Goal: Task Accomplishment & Management: Manage account settings

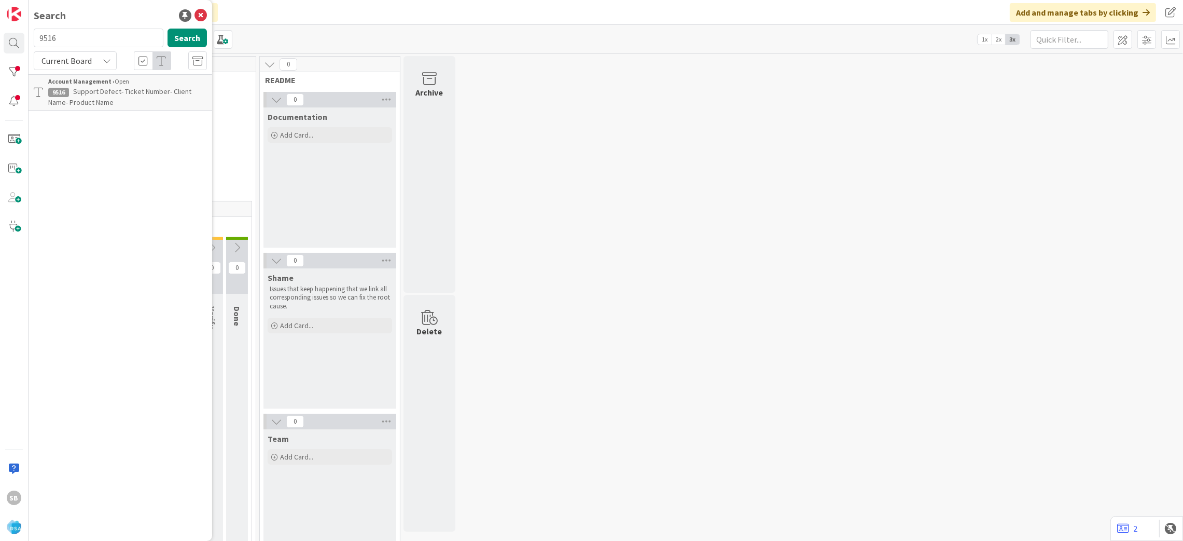
click at [123, 90] on span "Support Defect- Ticket Number- Client Name- Product Name" at bounding box center [119, 97] width 143 height 20
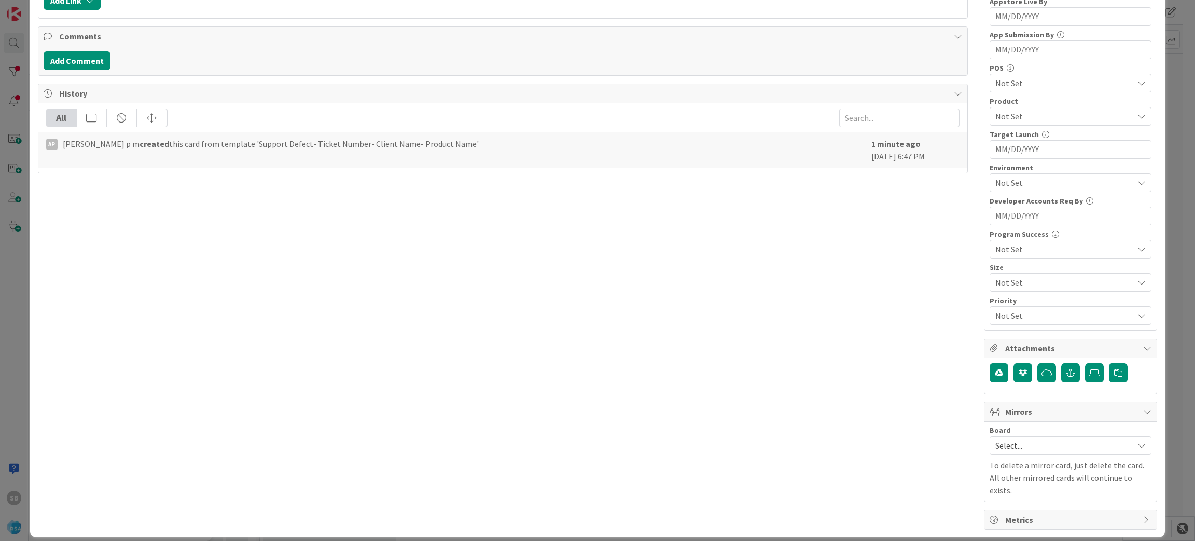
scroll to position [244, 0]
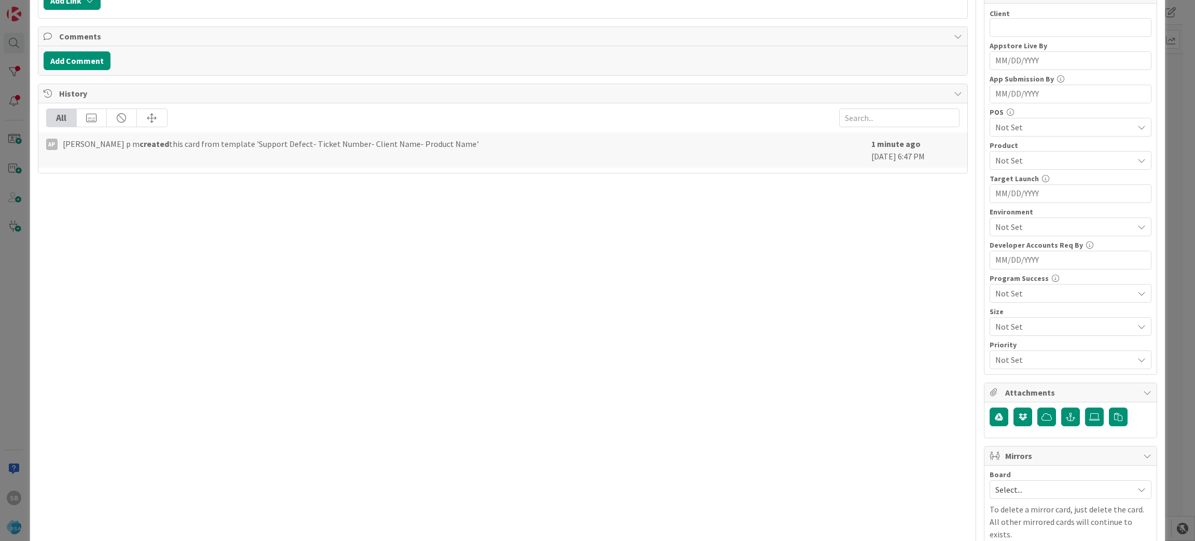
click at [1042, 488] on span "Select..." at bounding box center [1062, 489] width 133 height 15
click at [1020, 478] on div "Select... Account Management Software Development" at bounding box center [1071, 443] width 162 height 71
click at [1018, 478] on div "Select... Account Management Software Development" at bounding box center [1071, 443] width 162 height 71
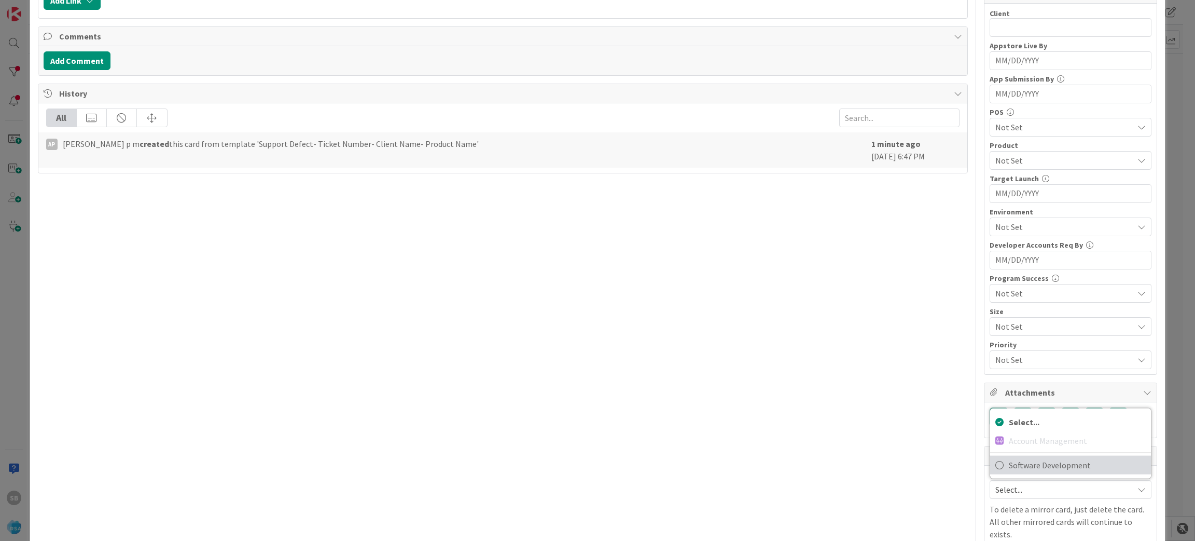
click at [1009, 469] on span "Software Development" at bounding box center [1077, 465] width 137 height 16
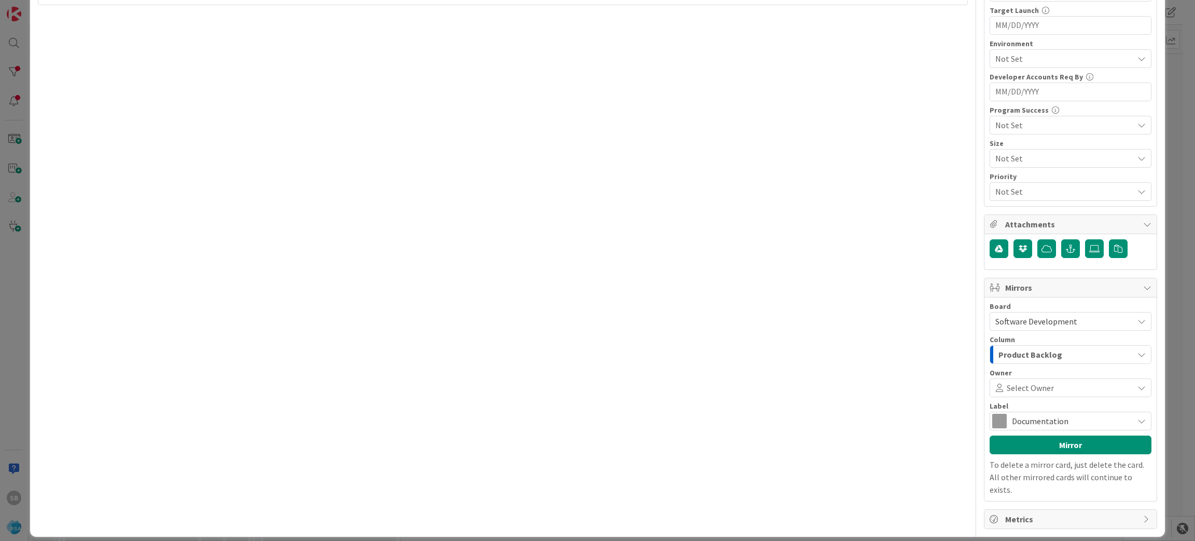
click at [1029, 384] on span "Select Owner" at bounding box center [1030, 387] width 47 height 12
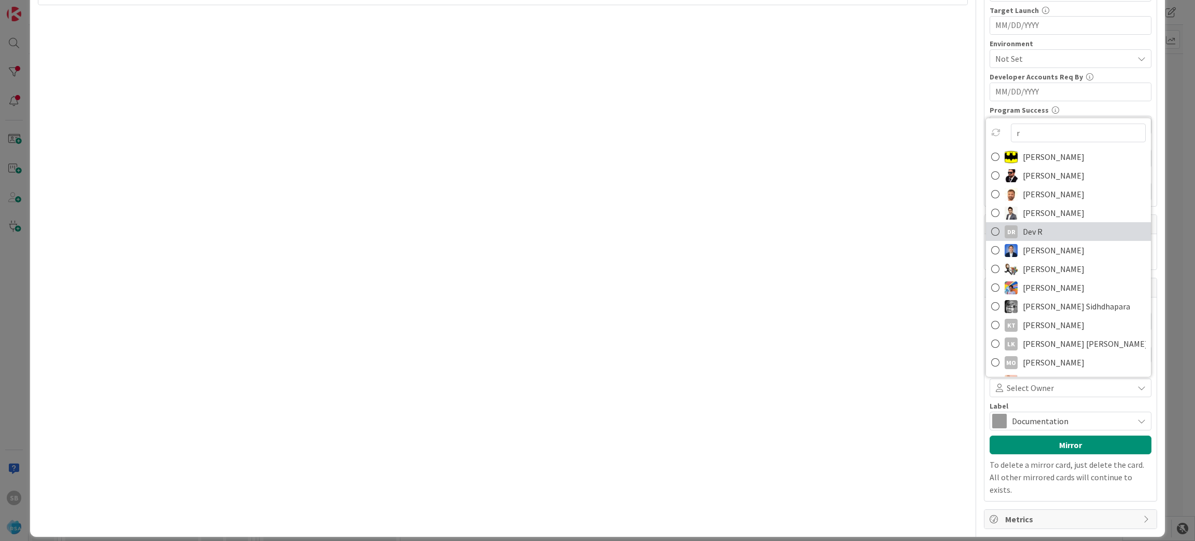
type input "ra"
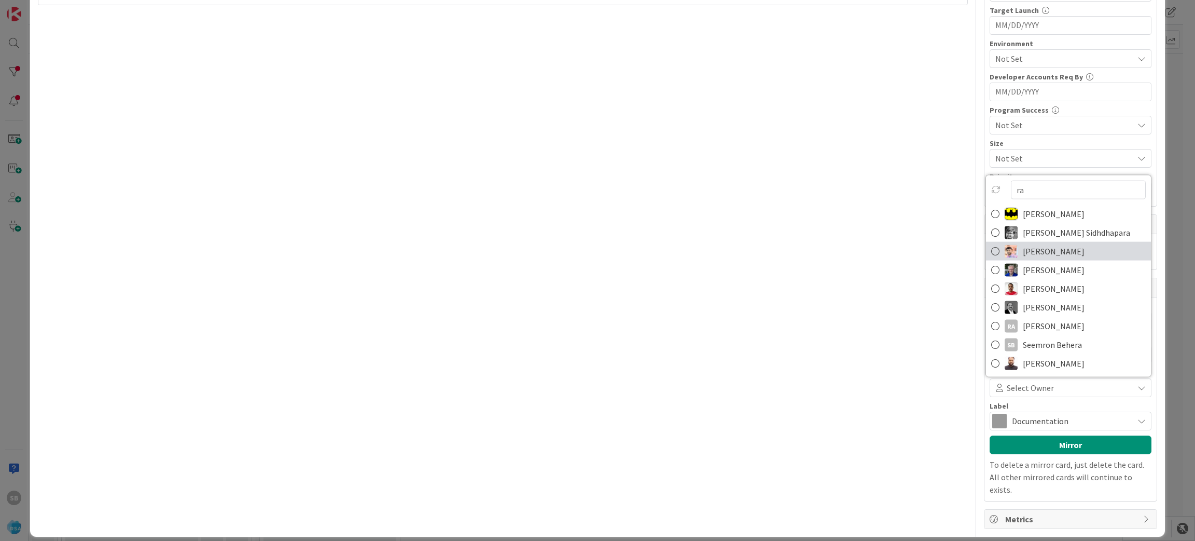
click at [1047, 257] on span "[PERSON_NAME]" at bounding box center [1054, 251] width 62 height 16
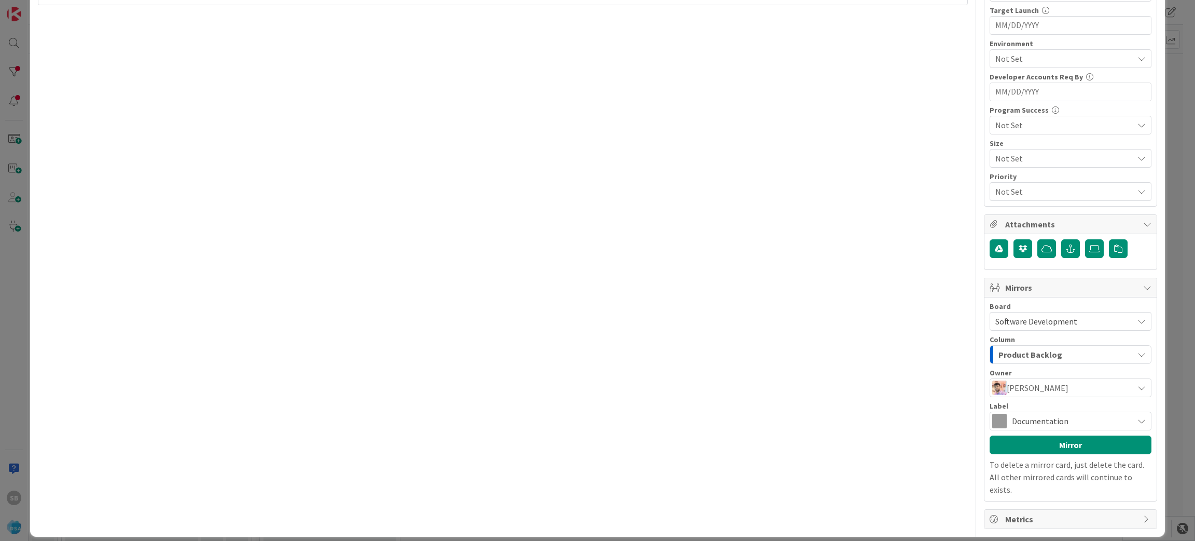
click at [1041, 417] on span "Documentation" at bounding box center [1070, 420] width 116 height 15
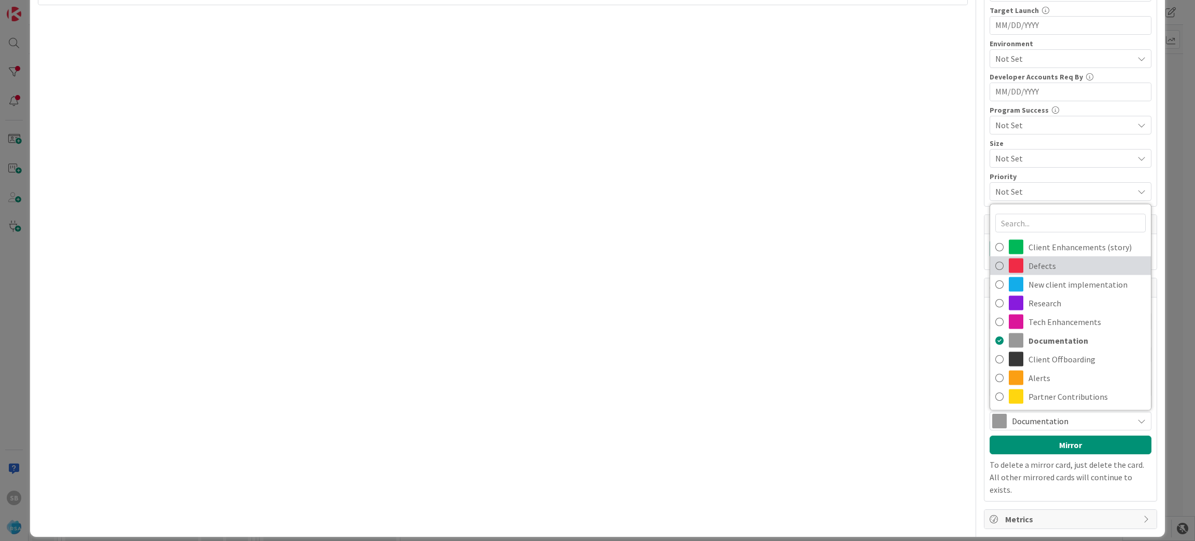
click at [1046, 270] on span "Defects" at bounding box center [1087, 266] width 117 height 16
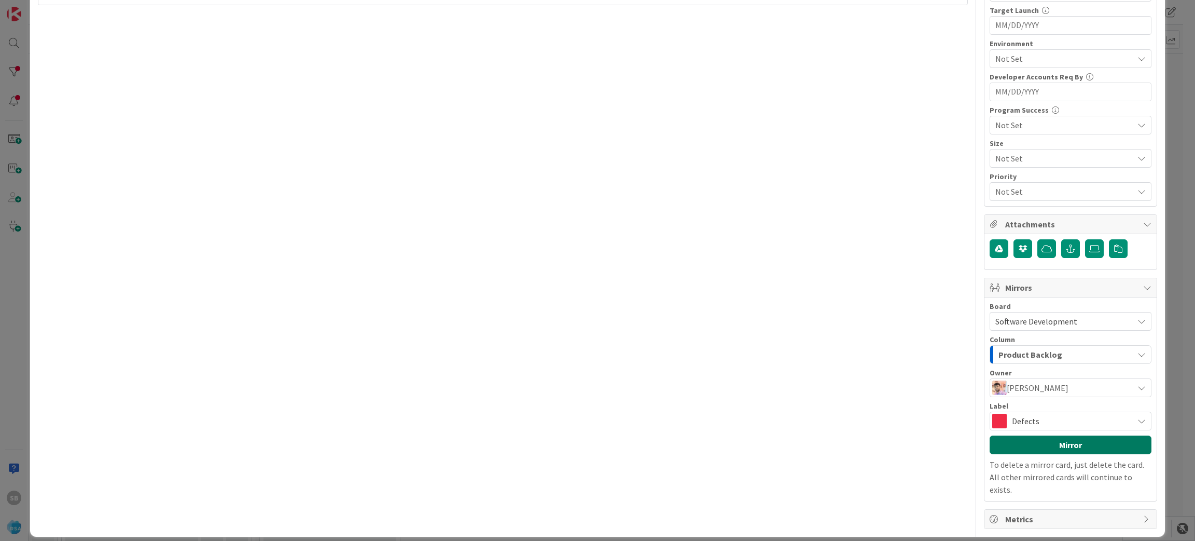
click at [1059, 444] on button "Mirror" at bounding box center [1071, 444] width 162 height 19
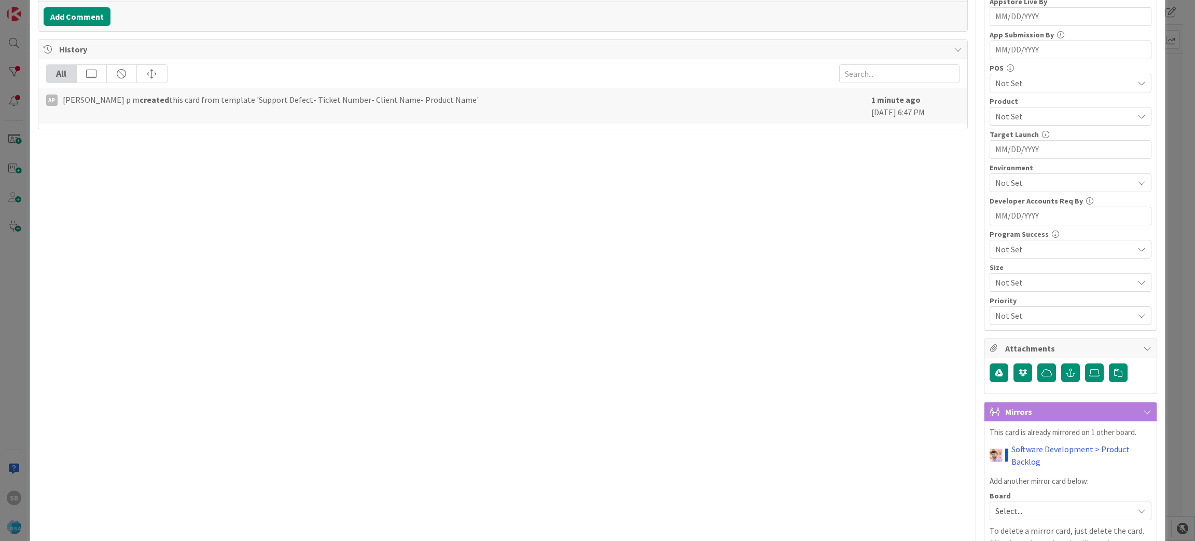
scroll to position [354, 0]
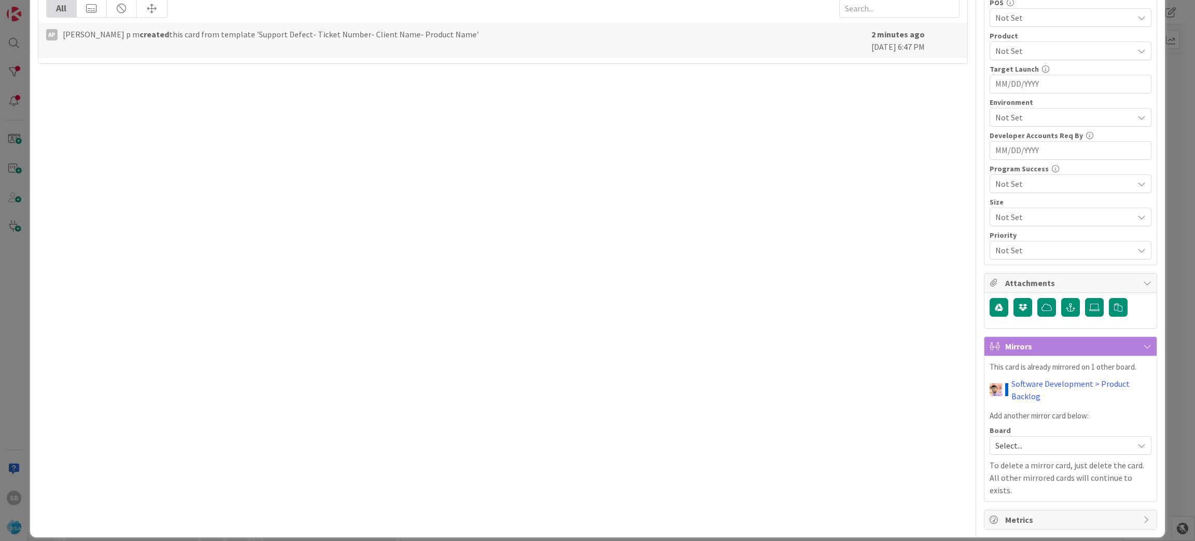
type input "Support Defect- 321267- Lowes- RSA"
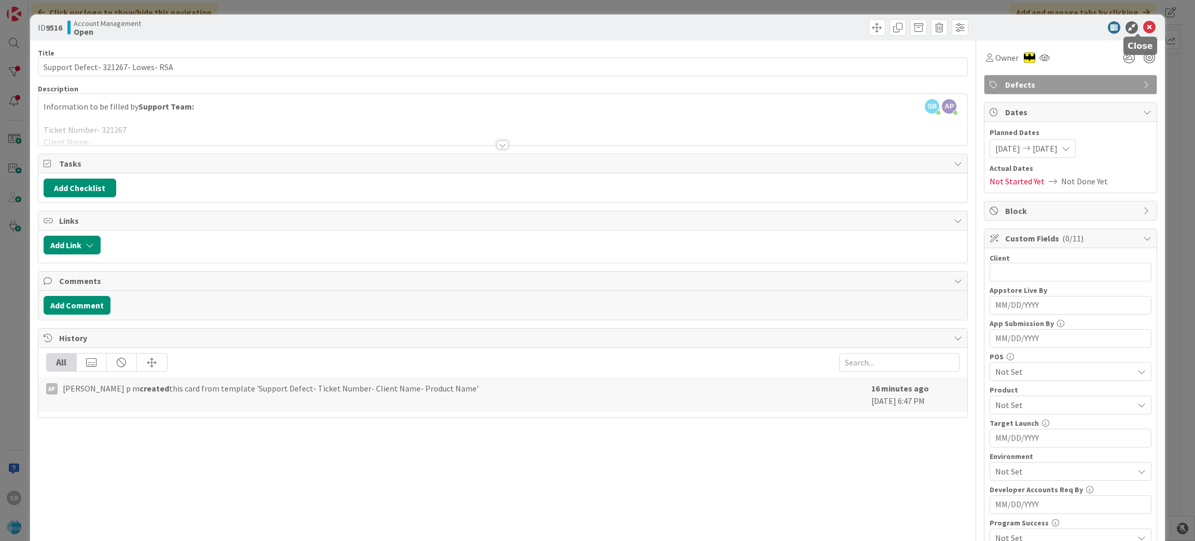
click at [1143, 28] on icon at bounding box center [1149, 27] width 12 height 12
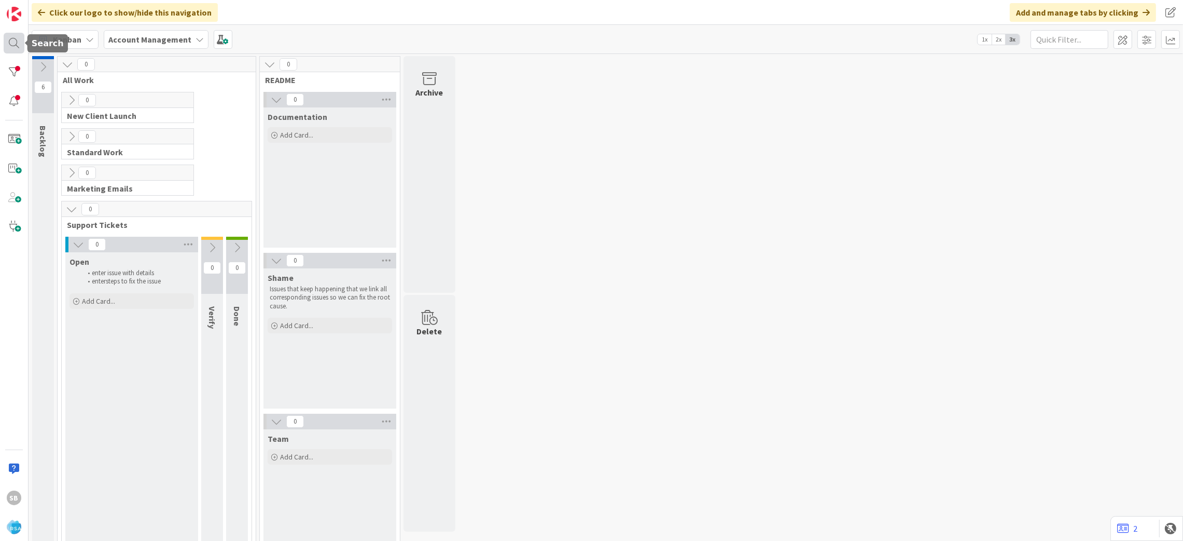
click at [8, 36] on div at bounding box center [14, 43] width 21 height 21
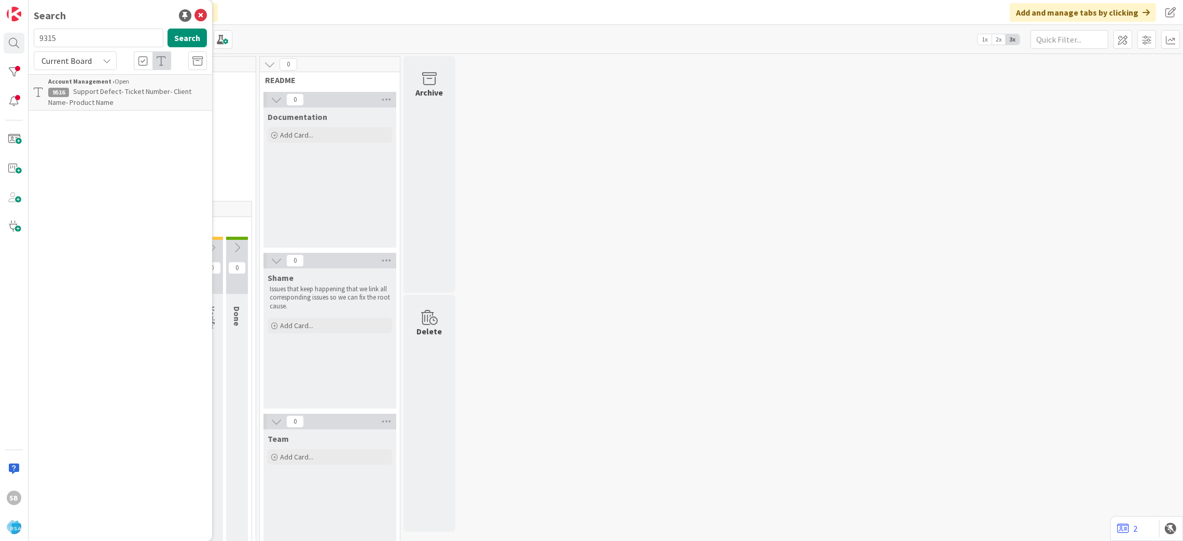
type input "9315"
click at [108, 90] on span "Support Defect-" at bounding box center [98, 91] width 50 height 9
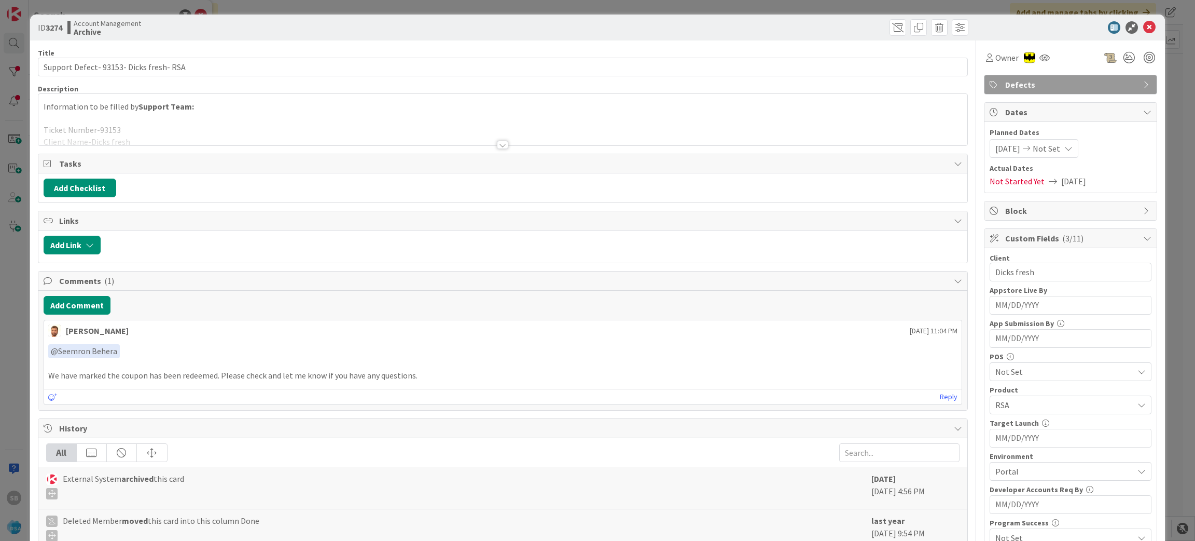
click at [1147, 30] on div "ID 3274 Account Management Archive" at bounding box center [598, 28] width 1136 height 26
click at [1144, 30] on icon at bounding box center [1149, 27] width 12 height 12
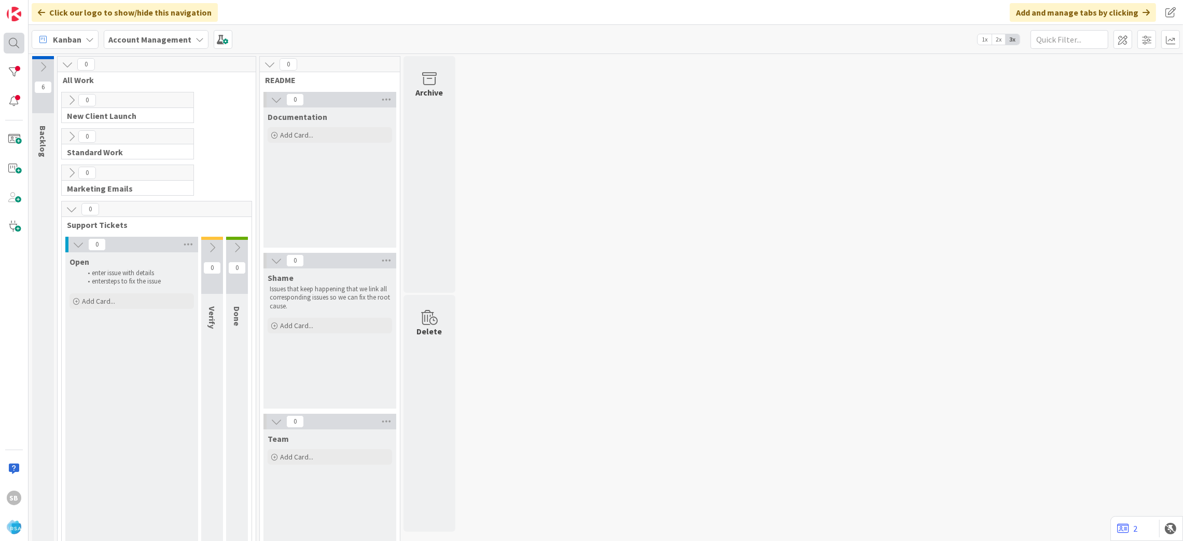
click at [13, 38] on div at bounding box center [14, 43] width 21 height 21
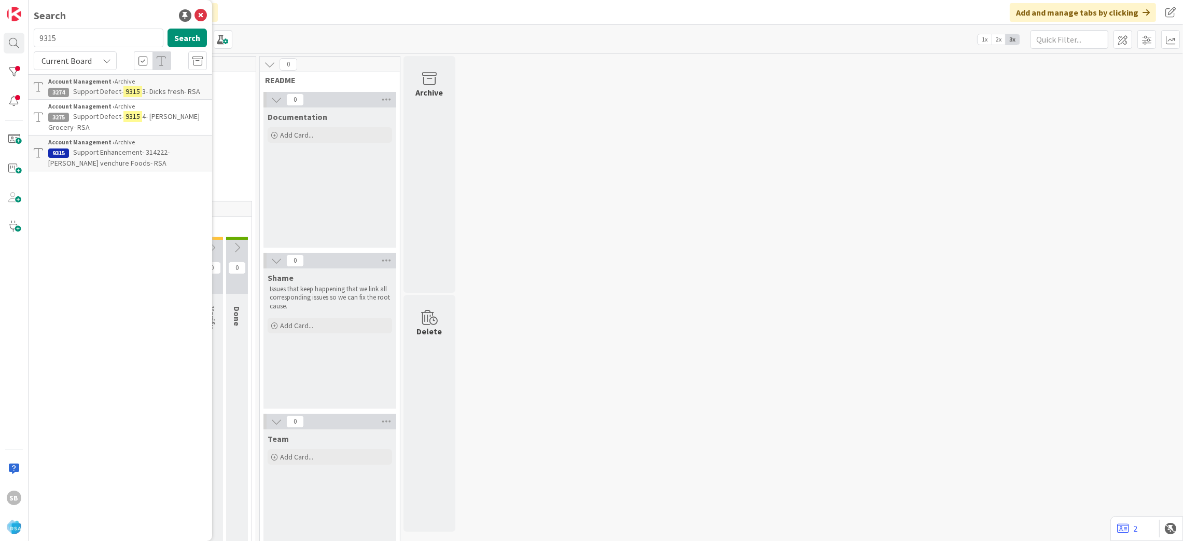
click at [127, 148] on p "Support Enhancement- 314222- [PERSON_NAME] venchure Foods- RSA" at bounding box center [127, 158] width 159 height 22
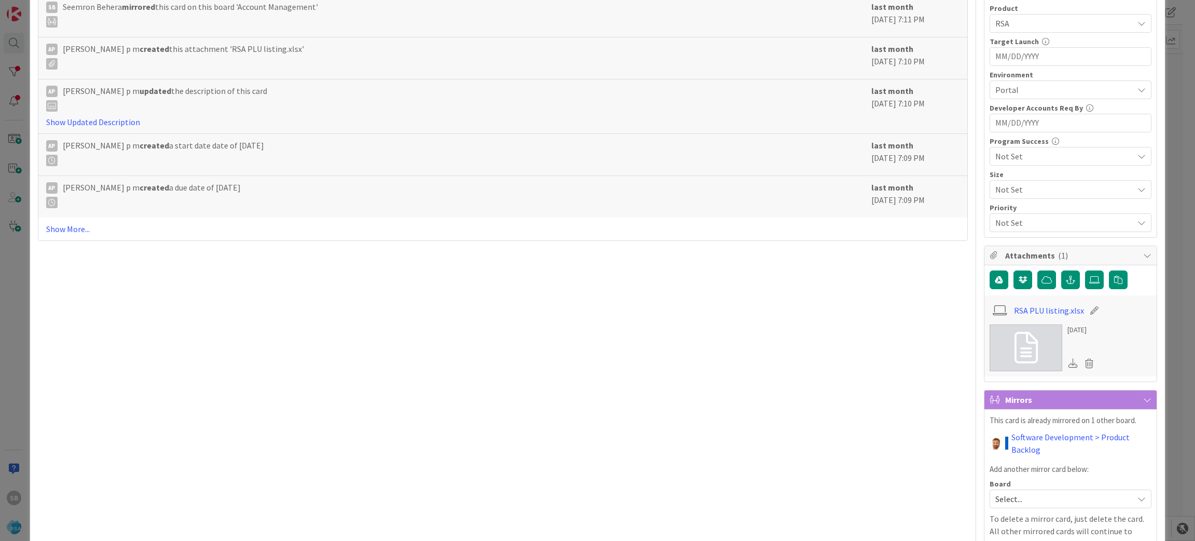
scroll to position [435, 0]
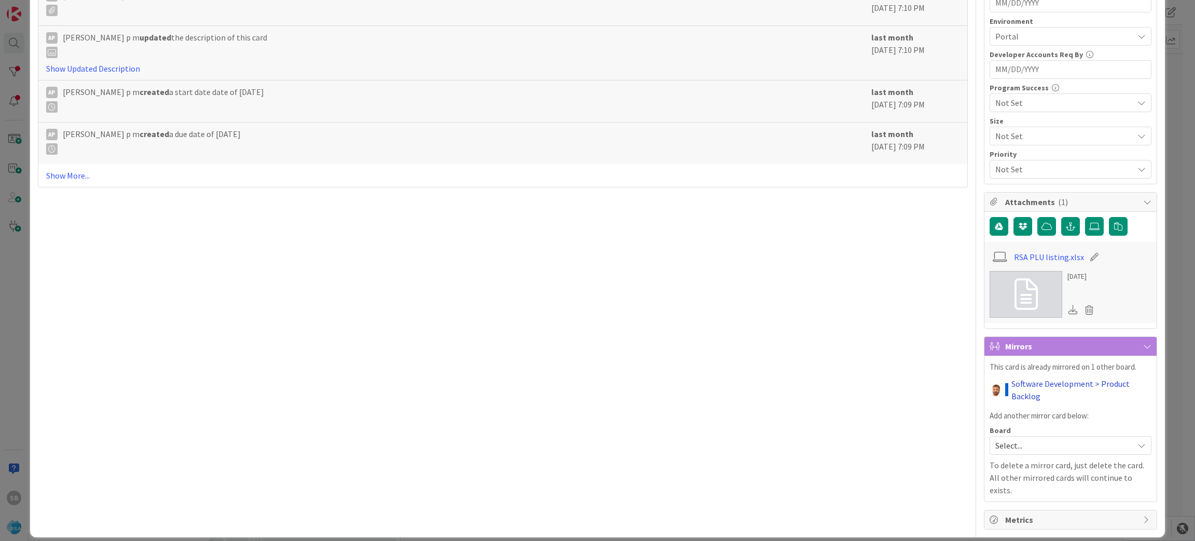
click at [1022, 401] on link "Software Development > Product Backlog" at bounding box center [1082, 389] width 140 height 25
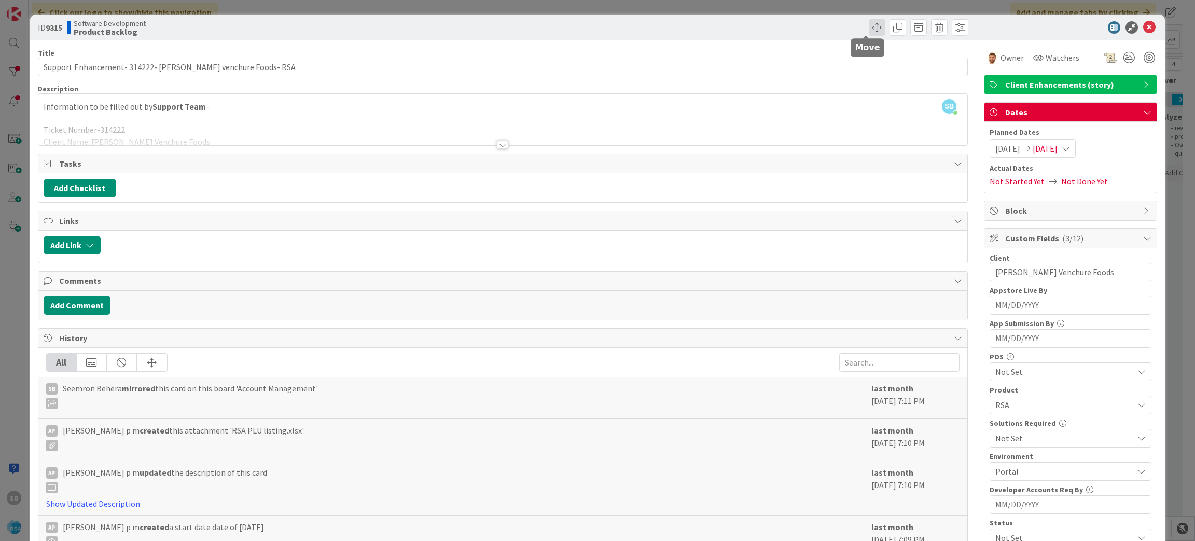
click at [869, 33] on span at bounding box center [877, 27] width 17 height 17
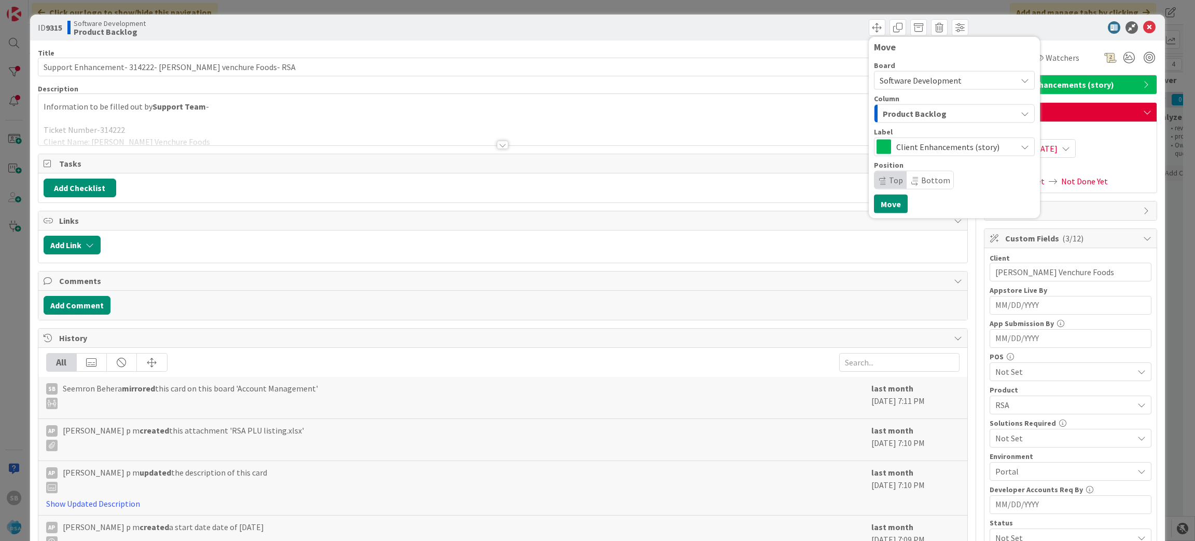
click at [930, 120] on div "Product Backlog" at bounding box center [948, 113] width 136 height 17
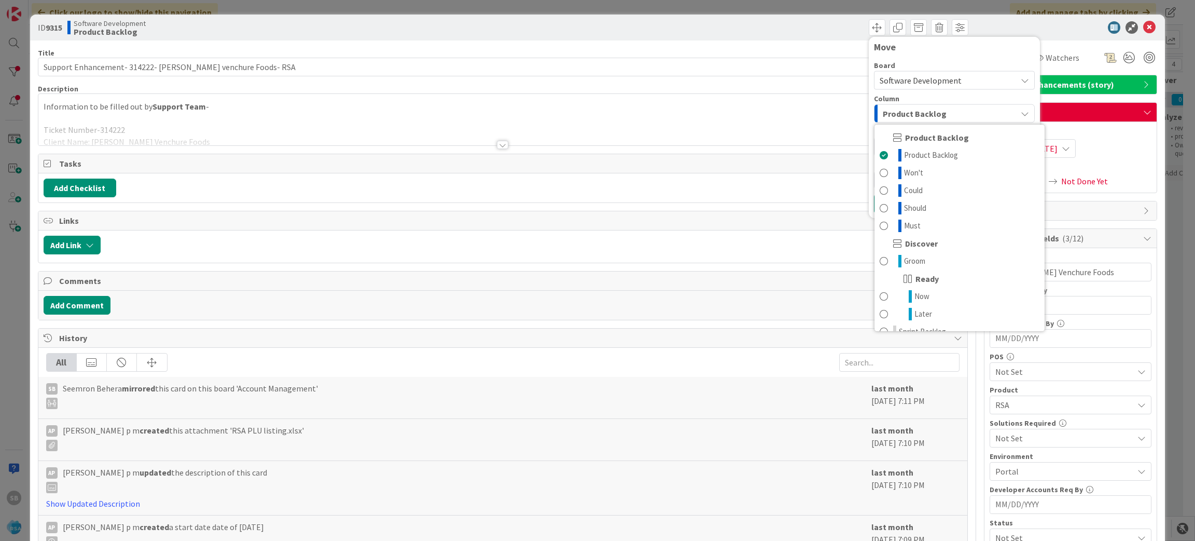
click at [930, 120] on div "Product Backlog" at bounding box center [948, 113] width 136 height 17
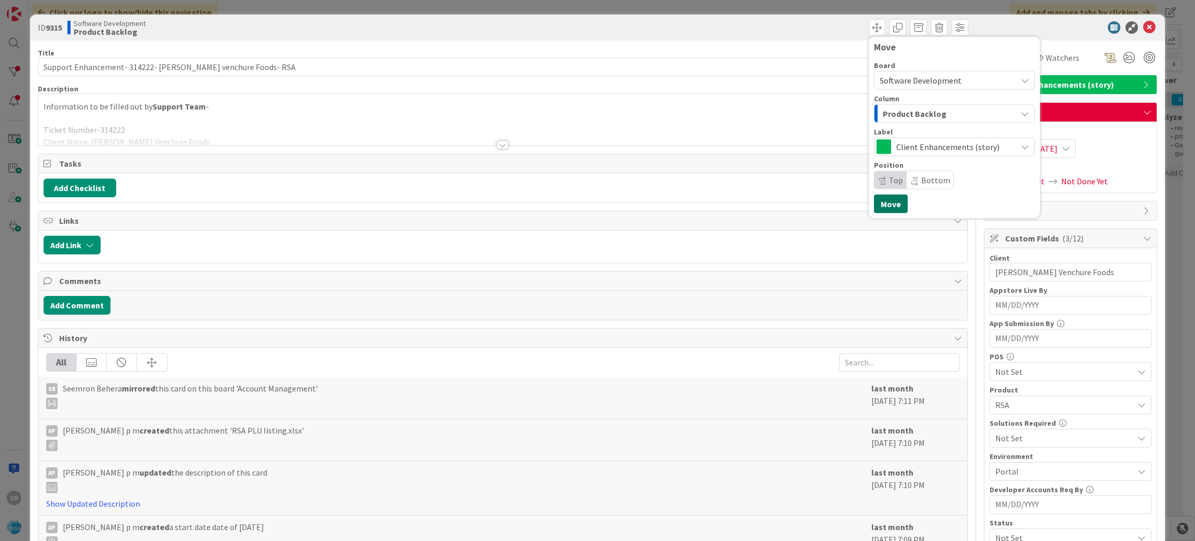
click at [881, 202] on button "Move" at bounding box center [891, 204] width 34 height 19
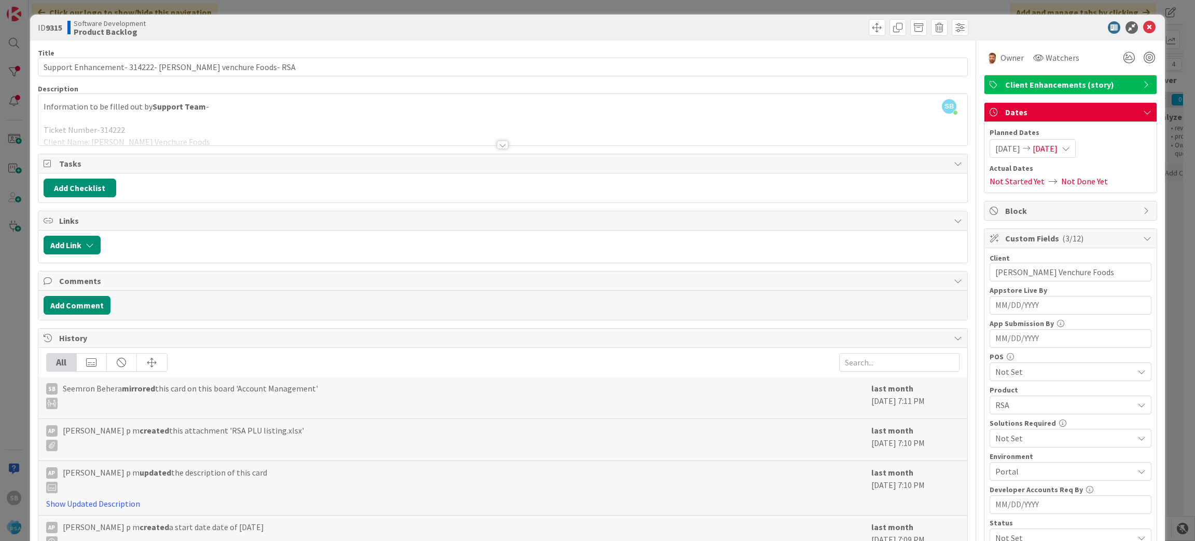
click at [1143, 21] on icon at bounding box center [1149, 27] width 12 height 12
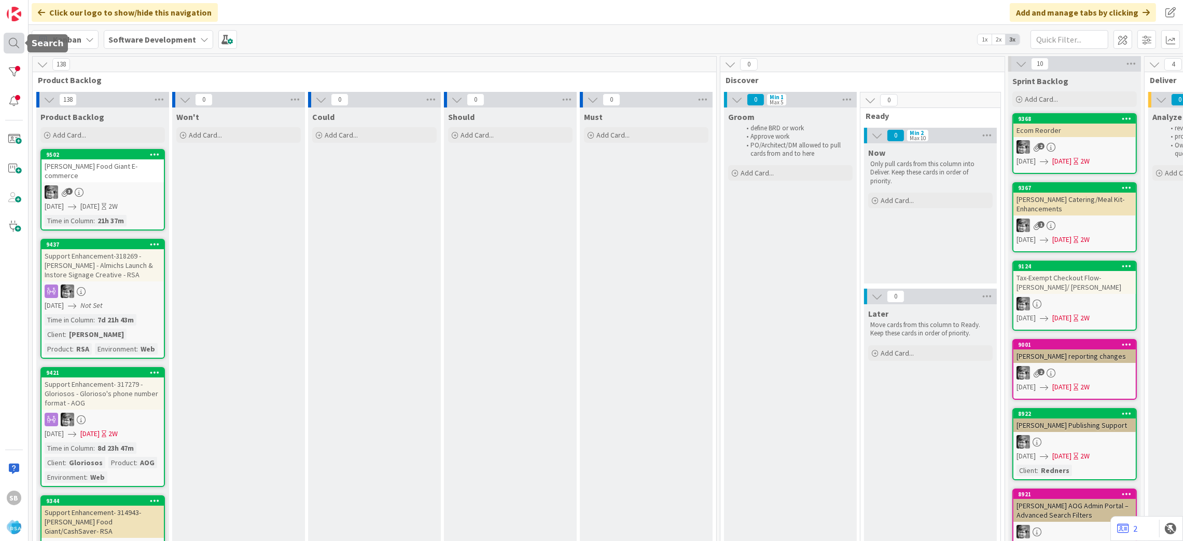
click at [11, 39] on div at bounding box center [14, 43] width 21 height 21
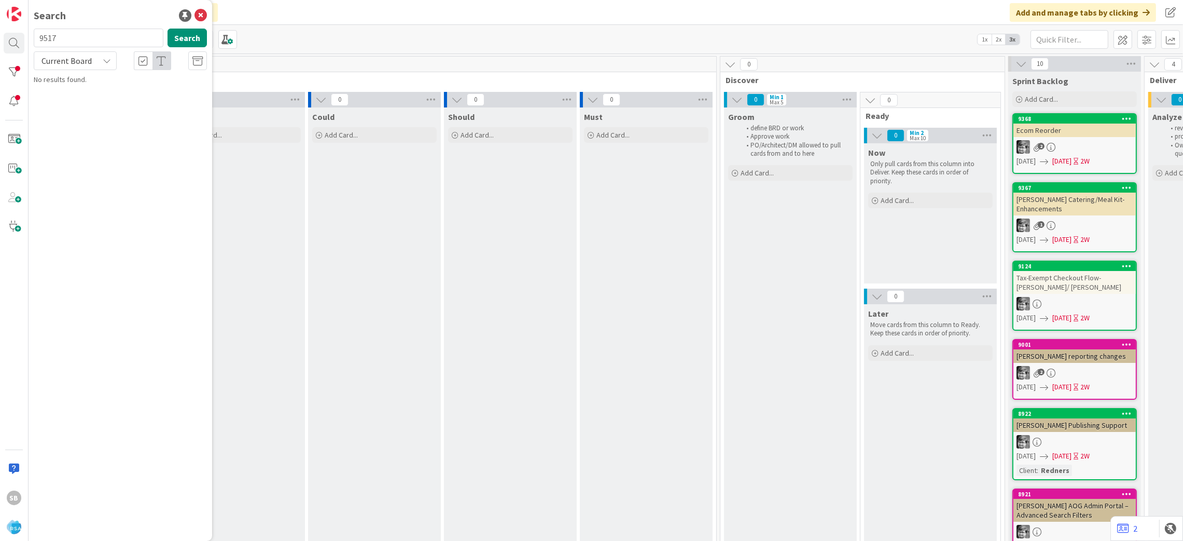
type input "9517"
click at [98, 52] on div "Current Board" at bounding box center [75, 60] width 83 height 19
click at [94, 95] on link "All Boards" at bounding box center [93, 103] width 118 height 19
click at [122, 87] on span "Support Defect- 321002-Holiday Market-RSA" at bounding box center [122, 97] width 149 height 20
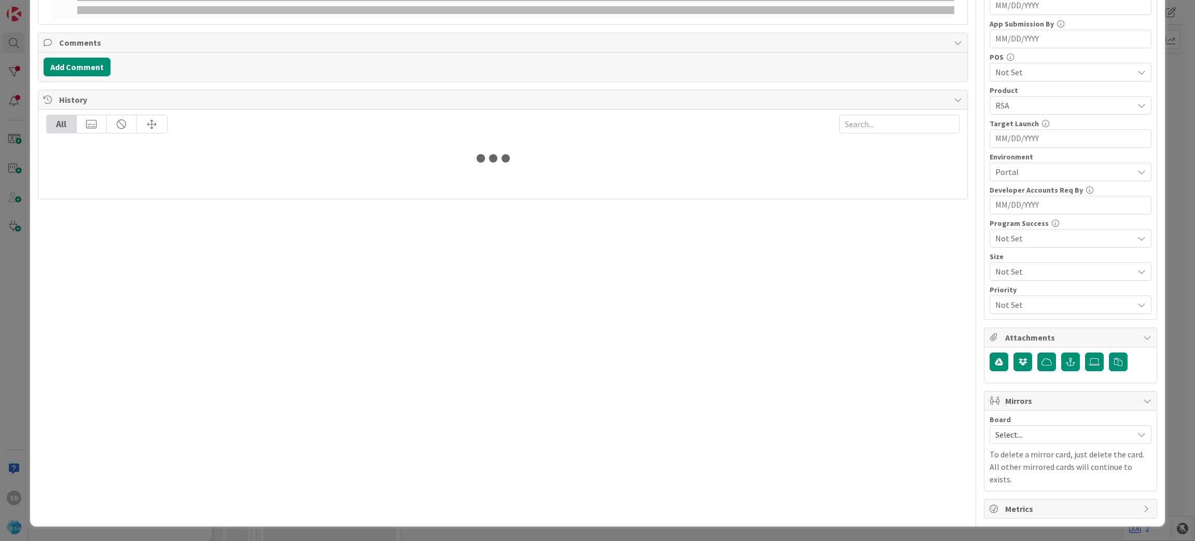
scroll to position [279, 0]
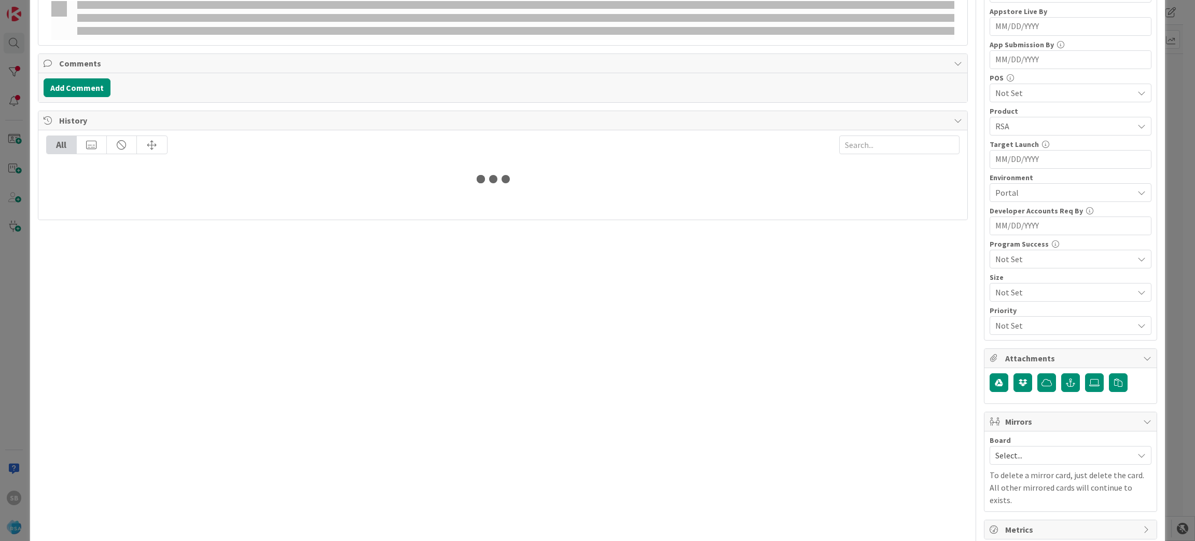
click at [1030, 444] on div "Board" at bounding box center [1071, 439] width 162 height 7
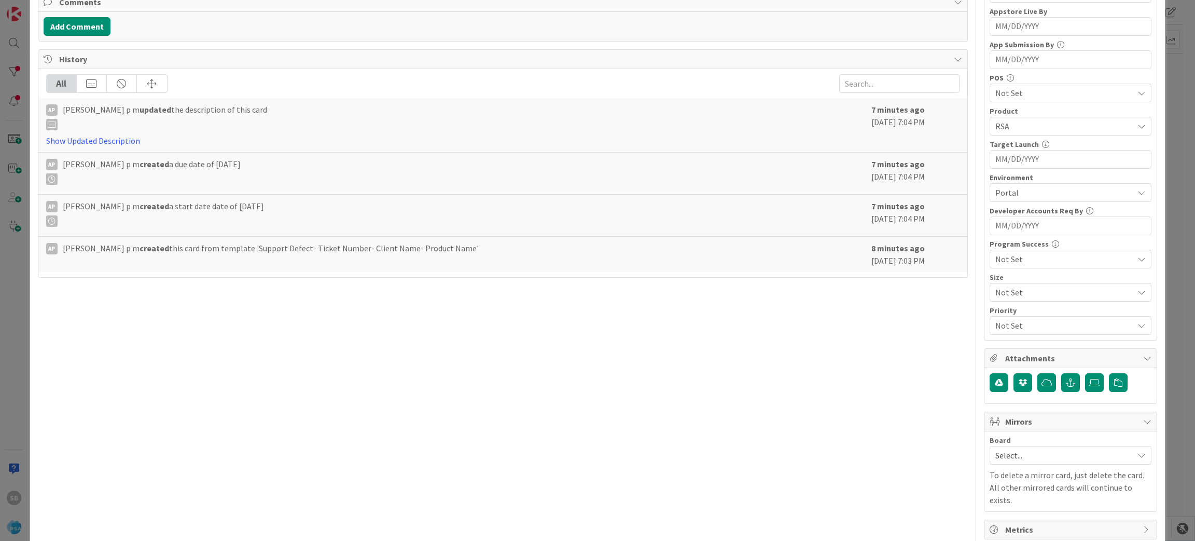
click at [1026, 452] on span "Select..." at bounding box center [1062, 455] width 133 height 15
click at [1021, 513] on div "Select... Account Management Software Development" at bounding box center [1071, 500] width 162 height 71
click at [1009, 522] on span "Software Development" at bounding box center [1077, 523] width 137 height 16
click at [1007, 522] on span "Select Owner" at bounding box center [1030, 521] width 47 height 12
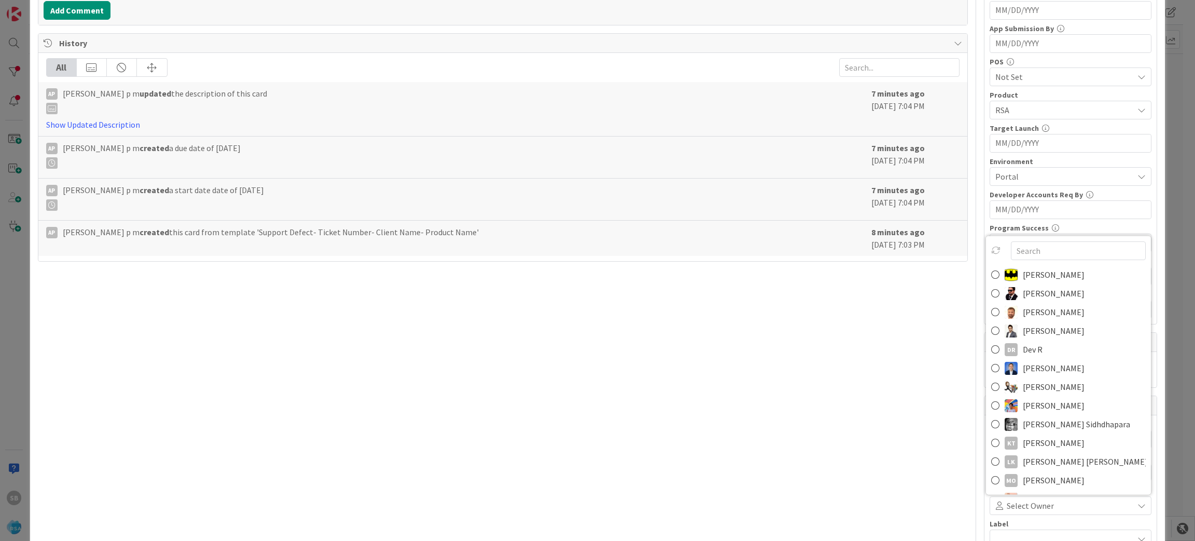
scroll to position [405, 0]
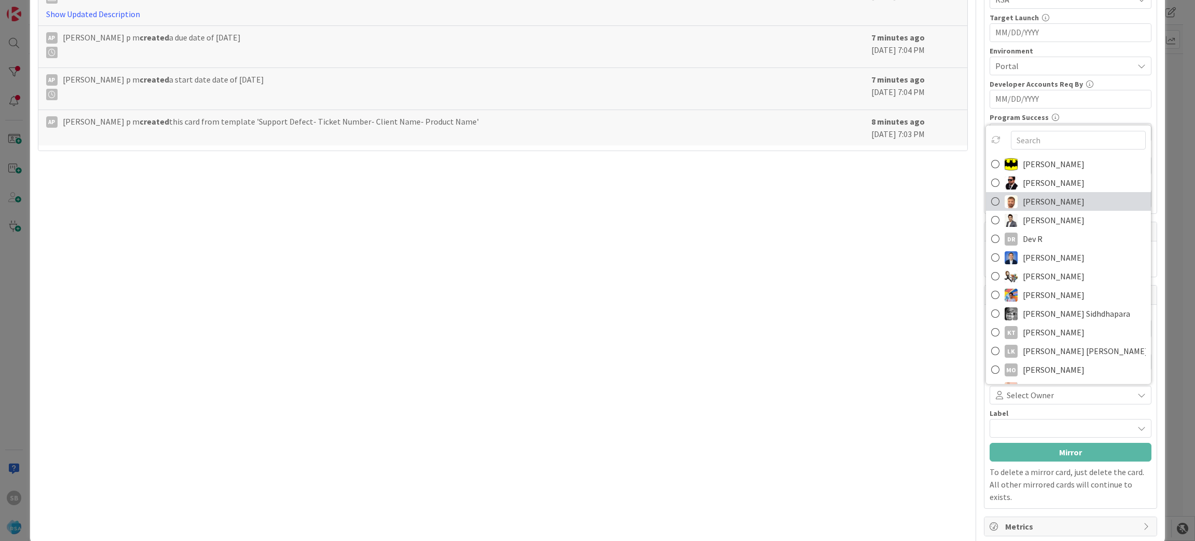
click at [1034, 202] on span "[PERSON_NAME]" at bounding box center [1054, 202] width 62 height 16
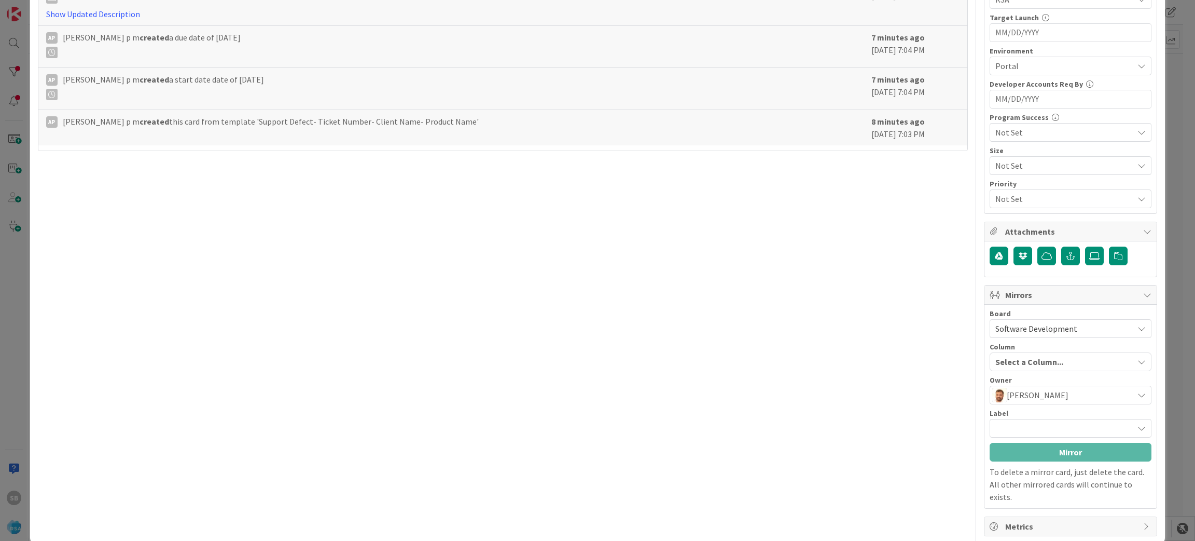
click at [1020, 397] on span "[PERSON_NAME]" at bounding box center [1038, 395] width 62 height 12
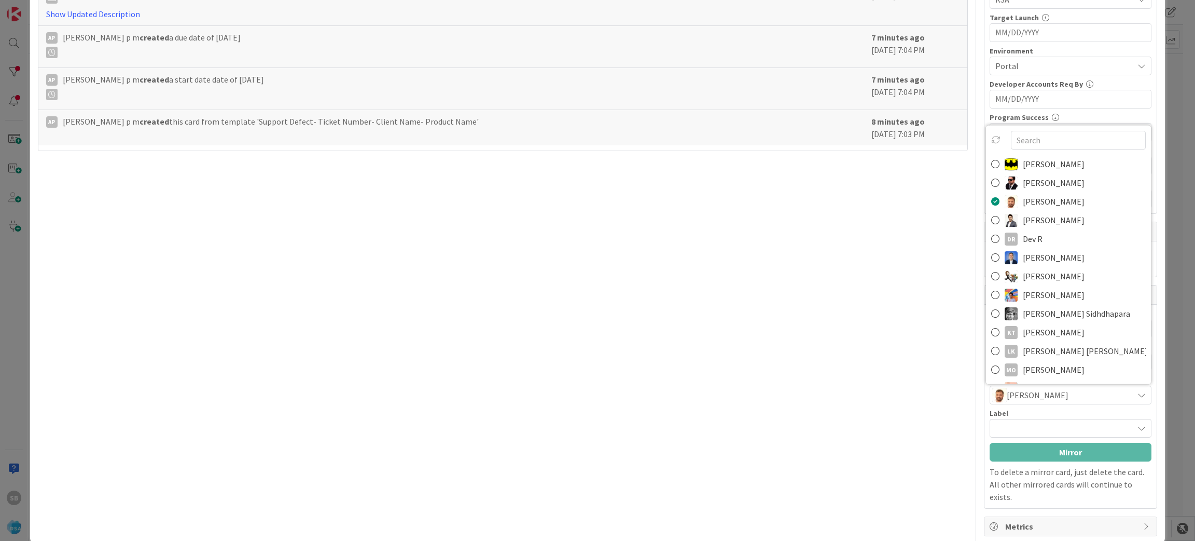
click at [1020, 397] on span "[PERSON_NAME]" at bounding box center [1038, 395] width 62 height 12
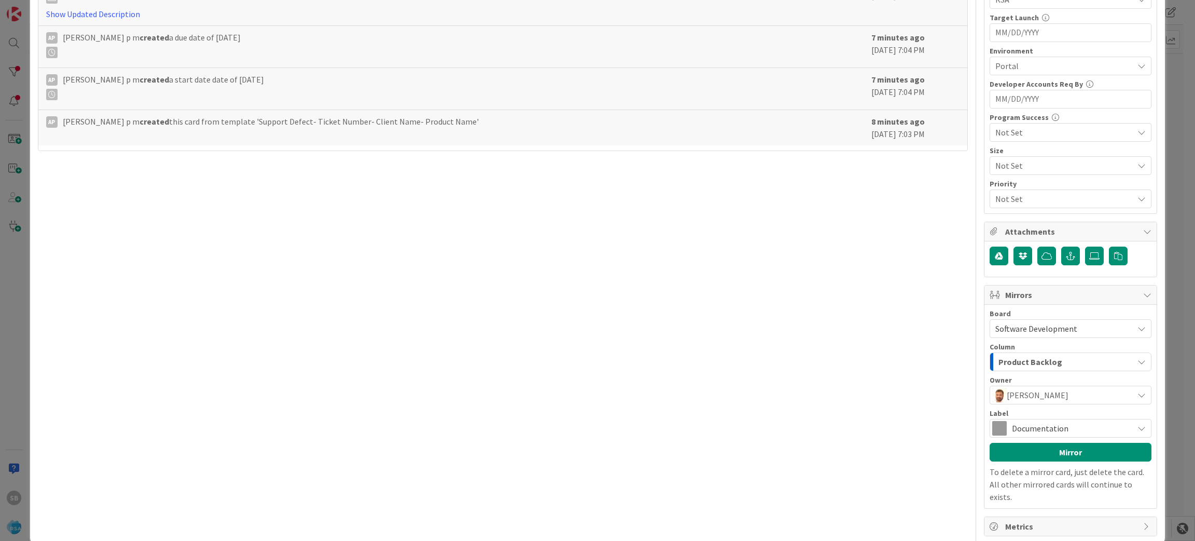
click at [1040, 426] on span "Documentation" at bounding box center [1070, 428] width 116 height 15
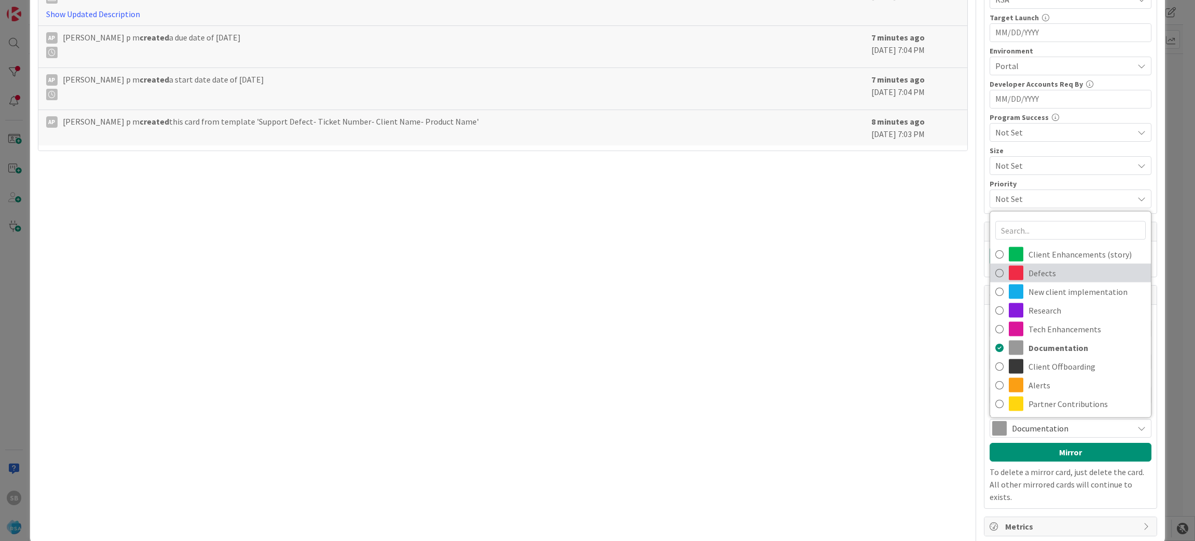
click at [1056, 276] on span "Defects" at bounding box center [1087, 273] width 117 height 16
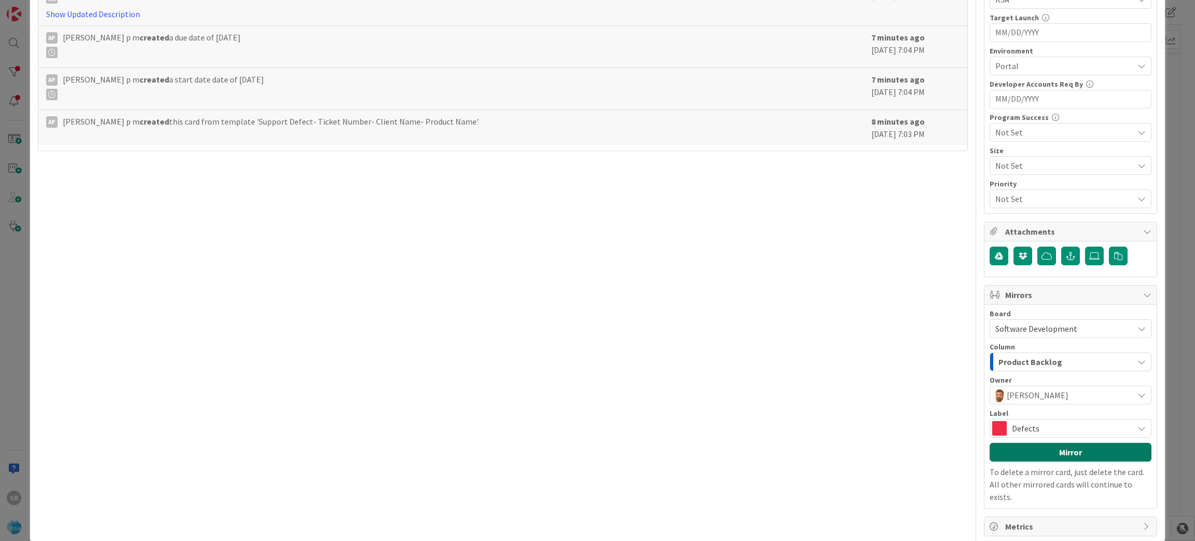
click at [1057, 455] on button "Mirror" at bounding box center [1071, 452] width 162 height 19
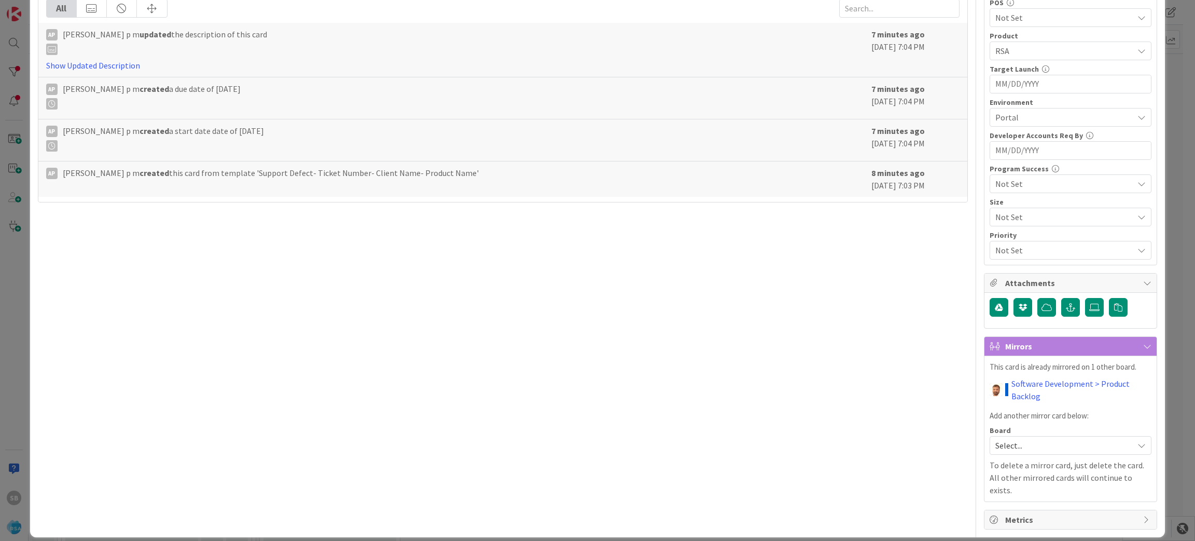
scroll to position [0, 0]
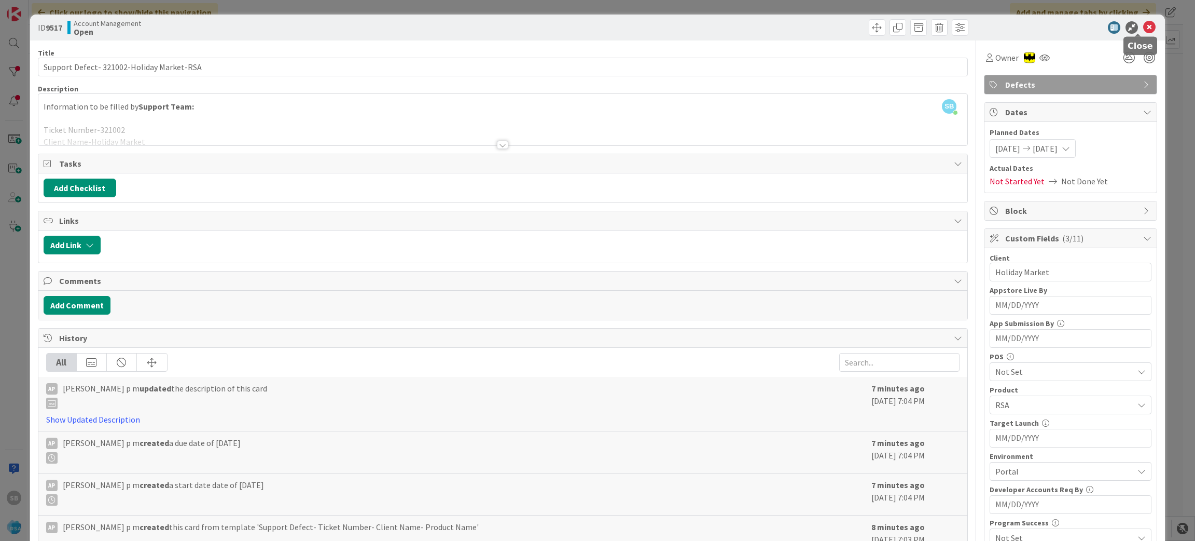
click at [1143, 27] on icon at bounding box center [1149, 27] width 12 height 12
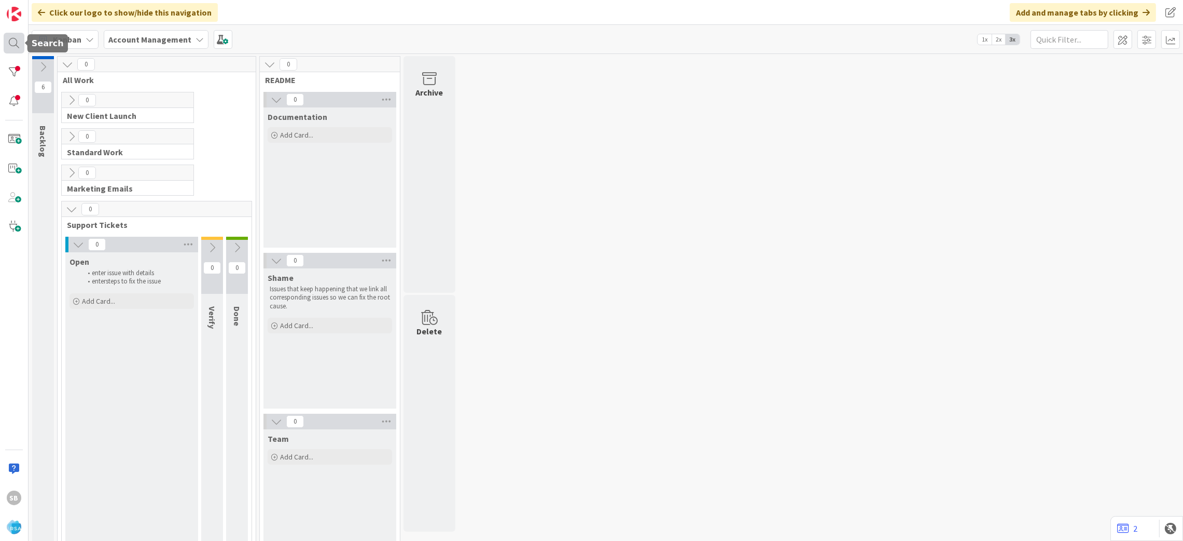
click at [15, 37] on div at bounding box center [14, 43] width 21 height 21
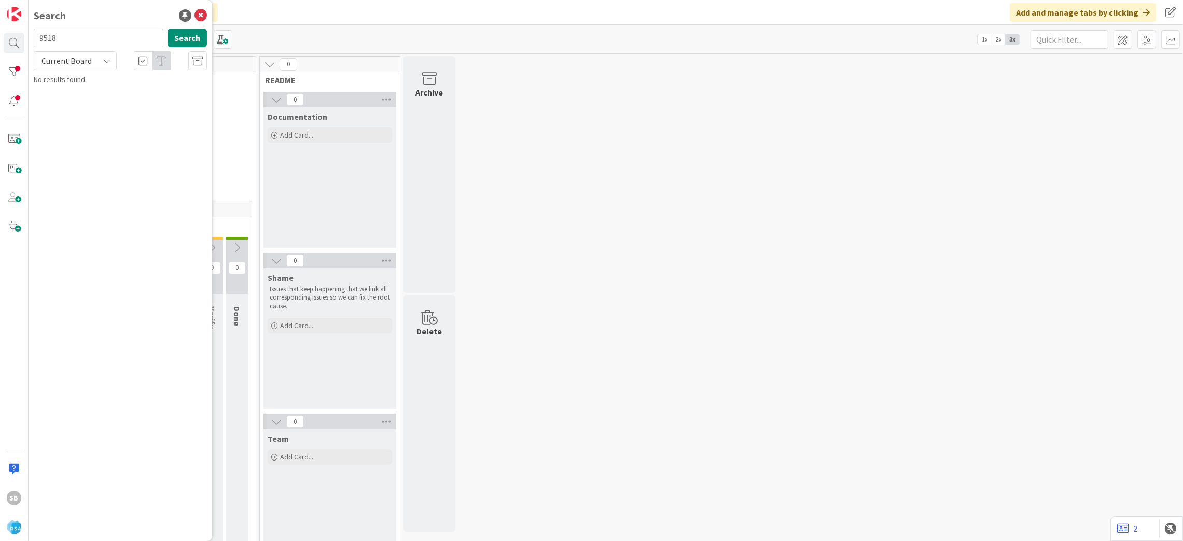
type input "9518"
click at [101, 93] on span "Support Defect- 321273- ADBR Village Market-RSA" at bounding box center [118, 97] width 141 height 20
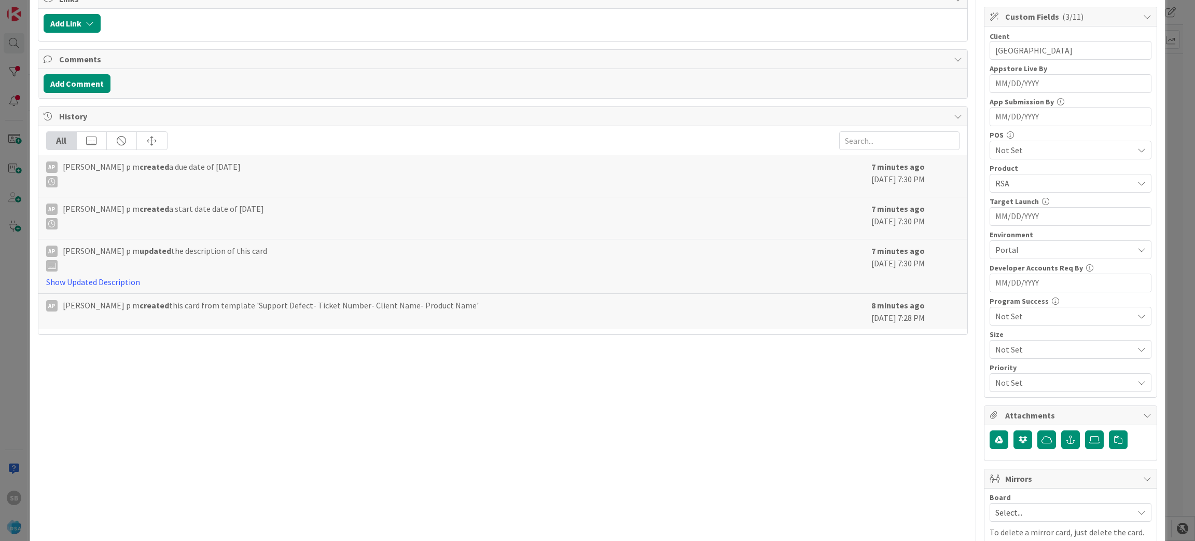
scroll to position [283, 0]
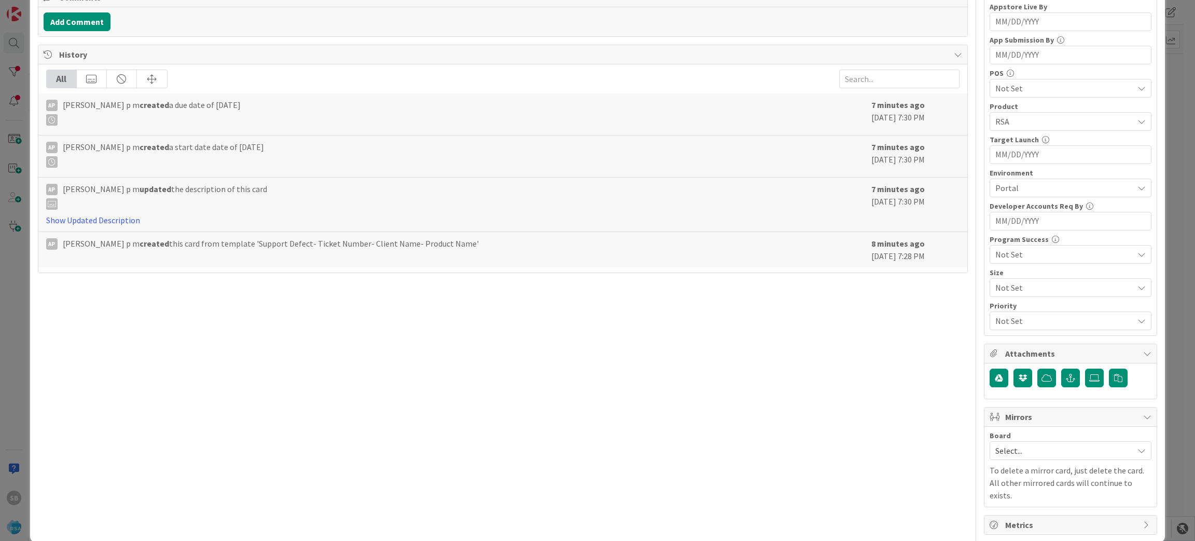
click at [1028, 448] on span "Select..." at bounding box center [1062, 450] width 133 height 15
click at [1009, 516] on span "Software Development" at bounding box center [1077, 518] width 137 height 16
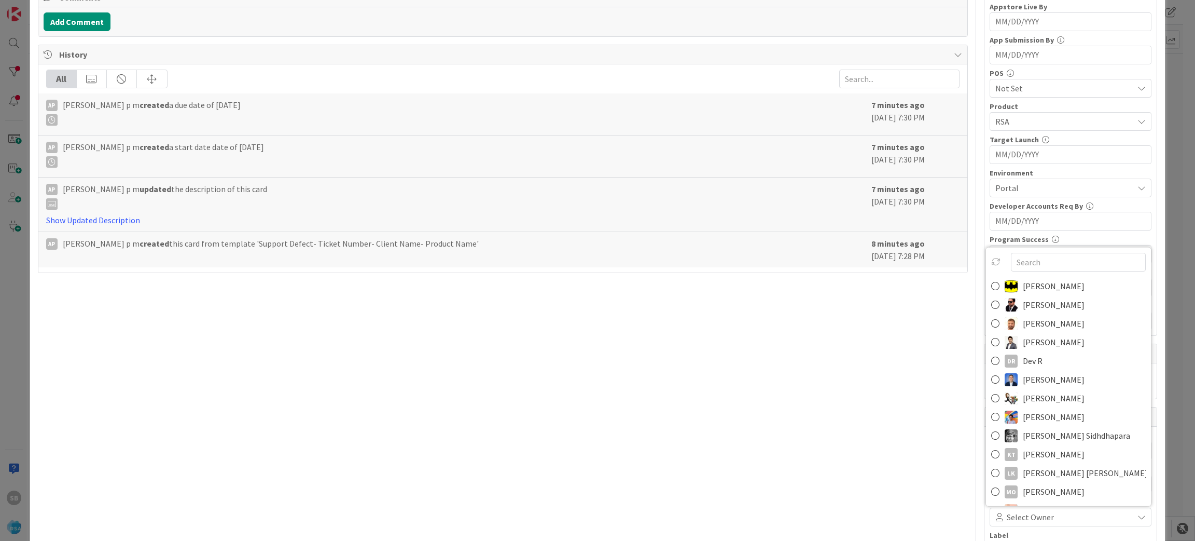
scroll to position [295, 0]
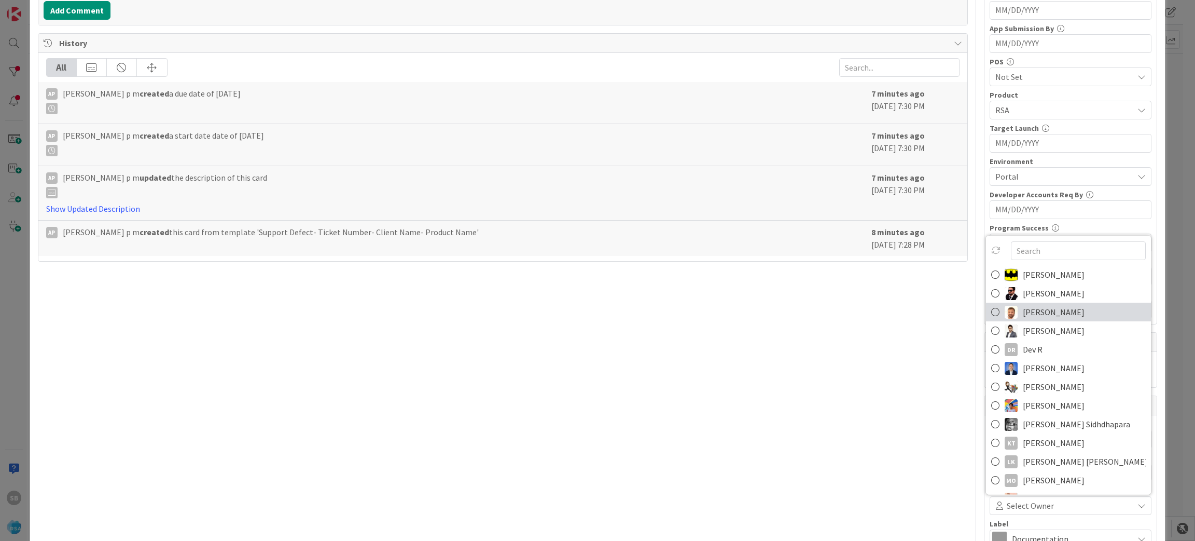
click at [1071, 313] on link "[PERSON_NAME]" at bounding box center [1068, 311] width 165 height 19
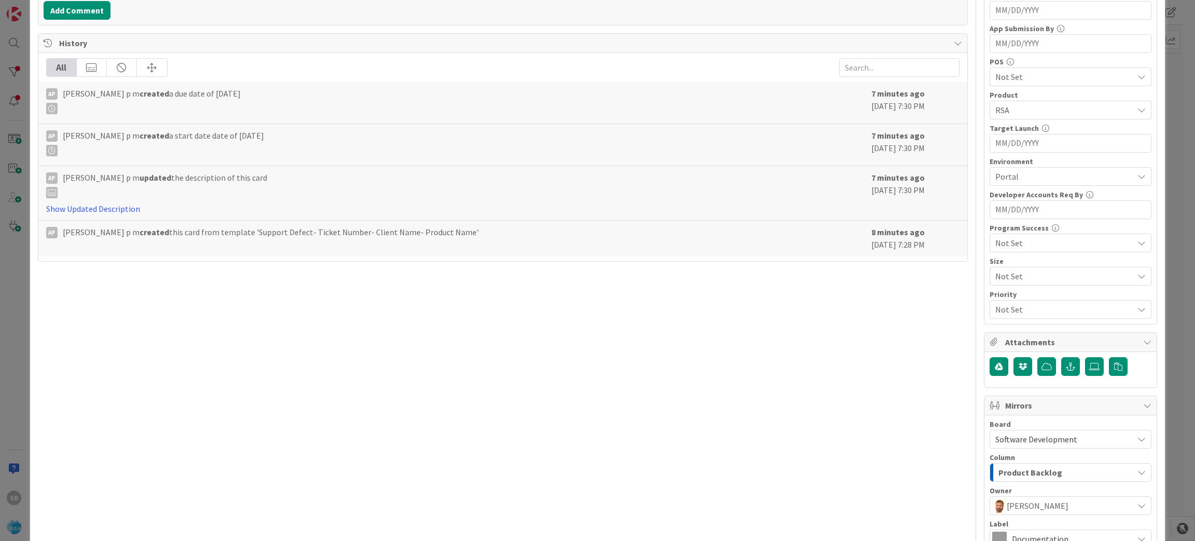
scroll to position [412, 0]
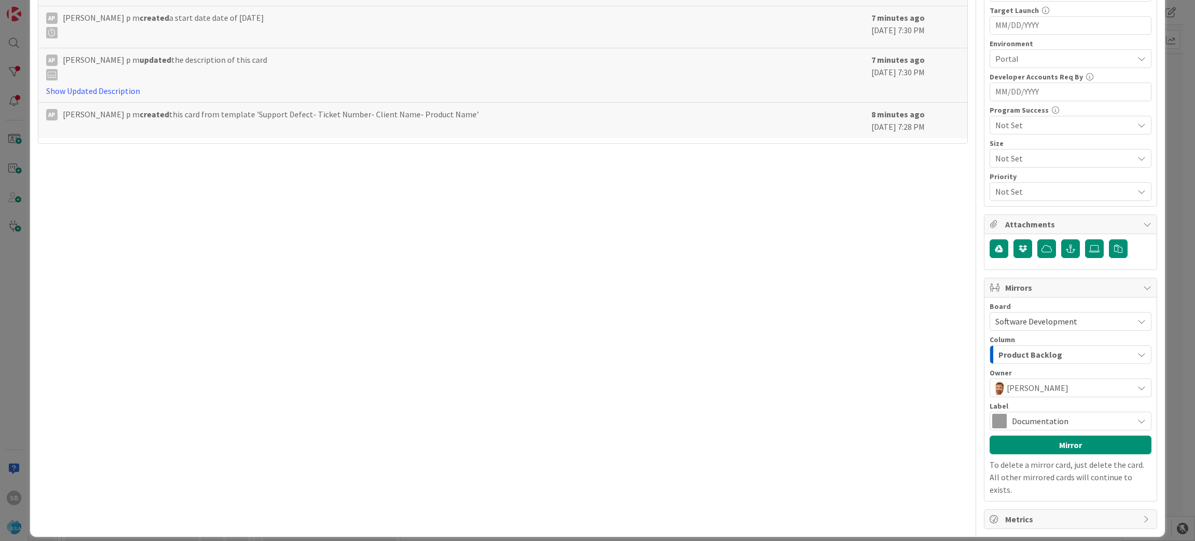
click at [1059, 419] on span "Documentation" at bounding box center [1070, 420] width 116 height 15
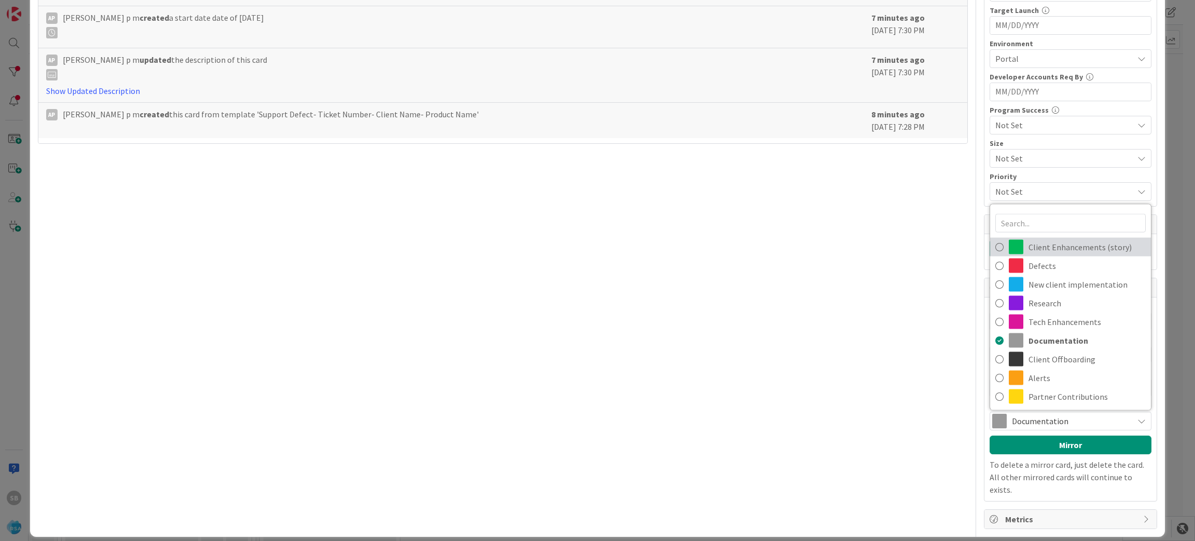
click at [1037, 255] on span "Client Enhancements (story)" at bounding box center [1087, 247] width 117 height 16
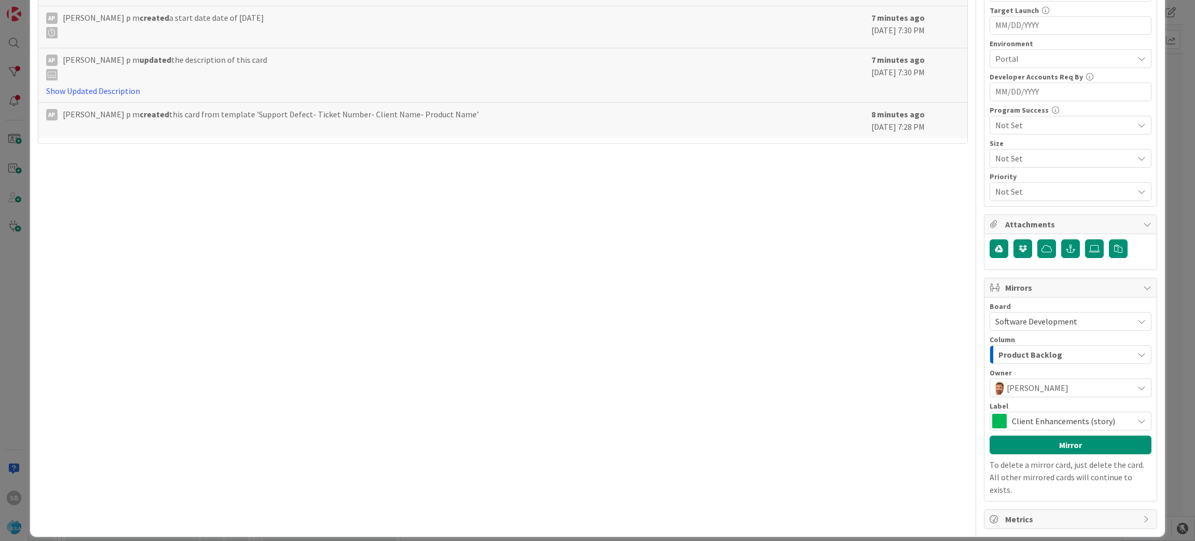
click at [1039, 412] on div "Label Client Enhancements (story) Client Enhancements (story) Defects New clien…" at bounding box center [1071, 416] width 162 height 28
click at [1039, 424] on span "Client Enhancements (story)" at bounding box center [1070, 420] width 116 height 15
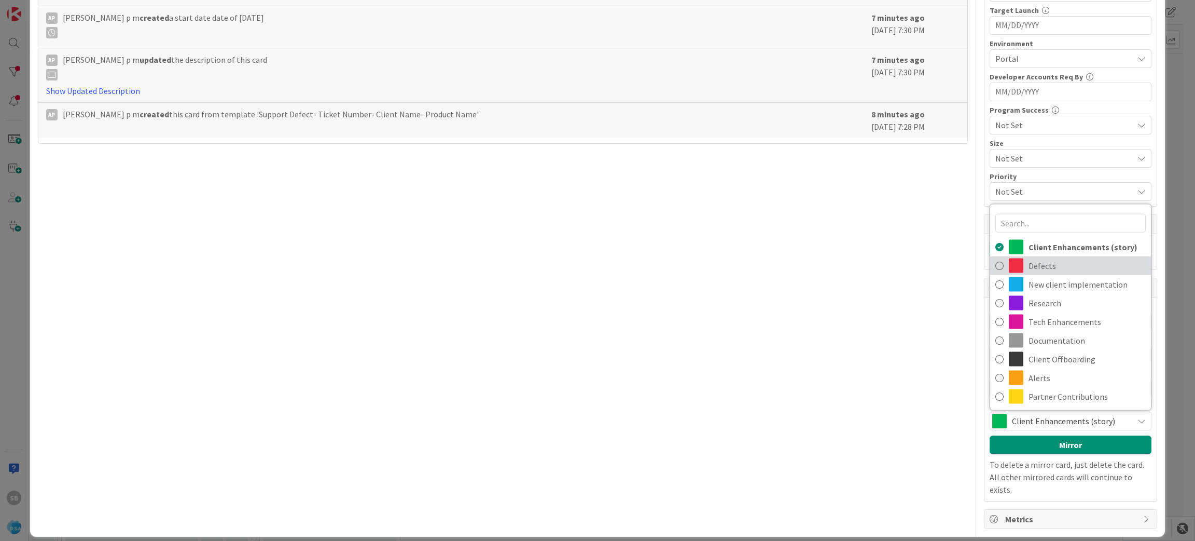
click at [1038, 268] on span "Defects" at bounding box center [1087, 266] width 117 height 16
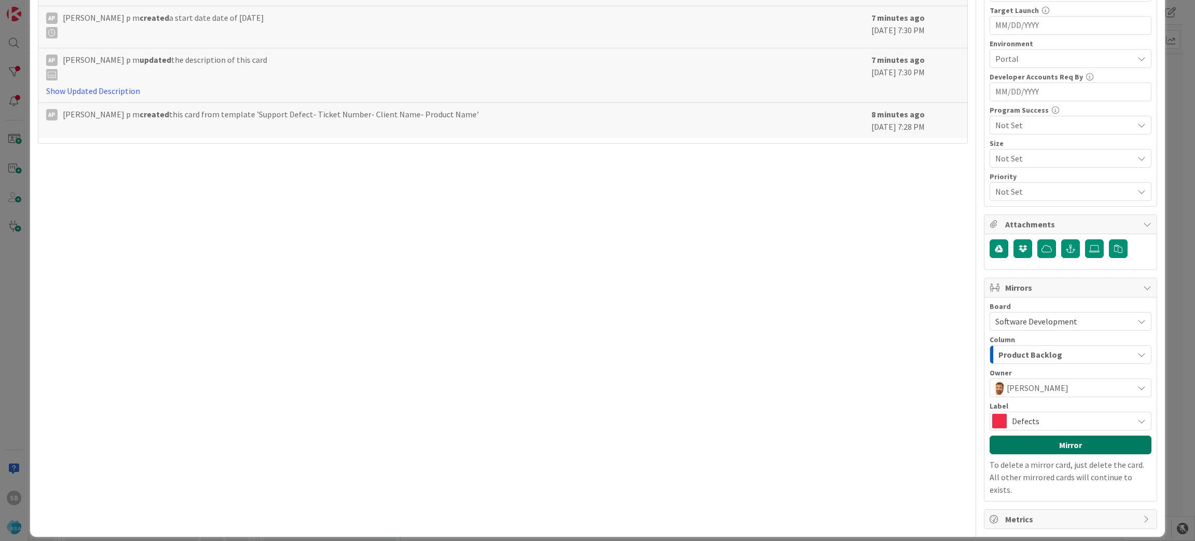
click at [1029, 441] on button "Mirror" at bounding box center [1071, 444] width 162 height 19
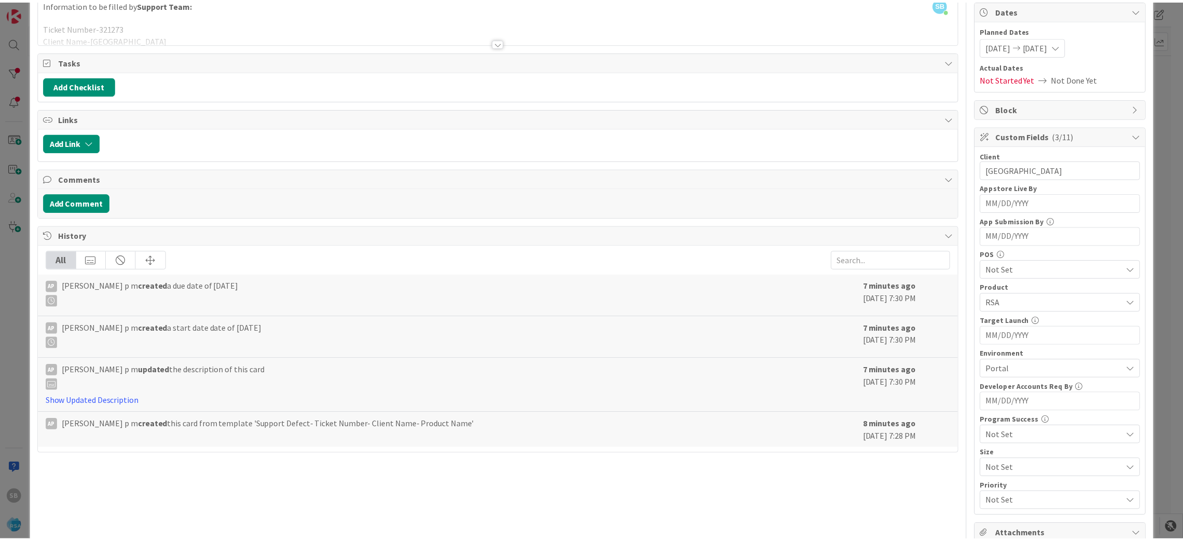
scroll to position [0, 0]
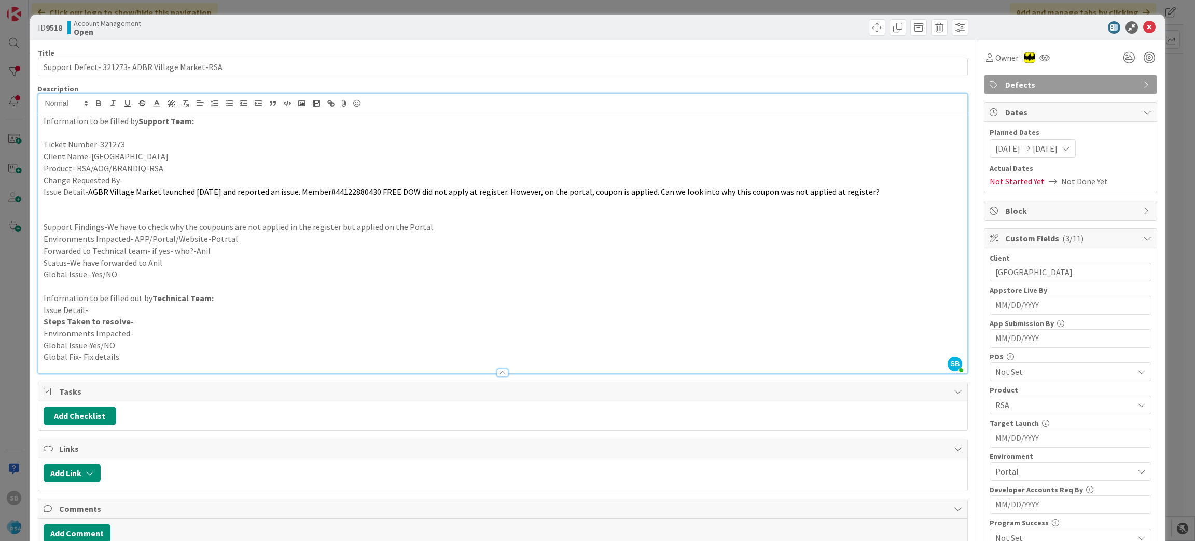
click at [406, 116] on div "Information to be filled by Support Team: Ticket Number-321273 Client Name-AGBR…" at bounding box center [503, 243] width 930 height 260
click at [1143, 21] on icon at bounding box center [1149, 27] width 12 height 12
